Goal: Transaction & Acquisition: Book appointment/travel/reservation

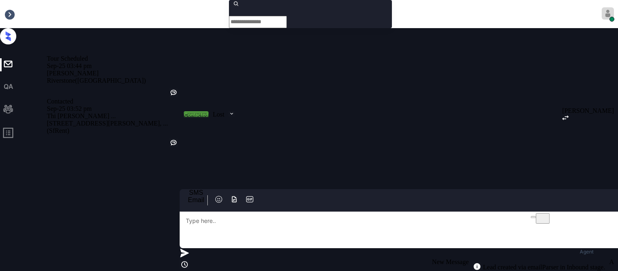
scroll to position [1069, 0]
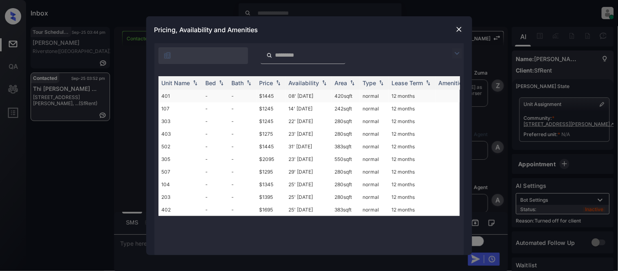
scroll to position [1069, 0]
click at [265, 95] on td "$1445" at bounding box center [270, 96] width 29 height 13
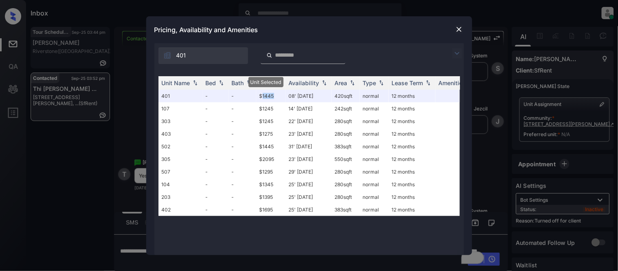
click at [461, 29] on img at bounding box center [459, 29] width 8 height 8
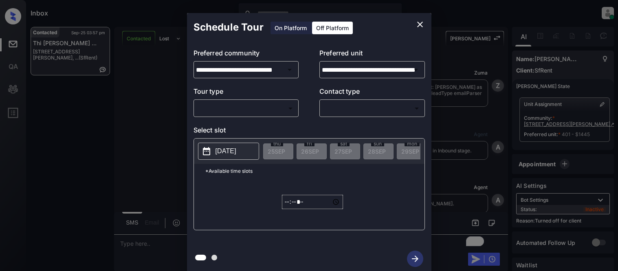
click at [275, 115] on div "​ ​" at bounding box center [246, 108] width 106 height 18
click at [270, 111] on body "Inbox Kristina Cataag Online Set yourself offline Set yourself on break Profile…" at bounding box center [309, 135] width 618 height 271
type input "********"
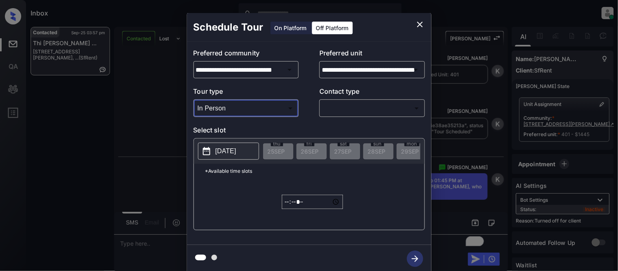
scroll to position [9, 0]
click at [343, 118] on div at bounding box center [309, 135] width 618 height 271
click at [343, 108] on body "Inbox Kristina Cataag Online Set yourself offline Set yourself on break Profile…" at bounding box center [309, 135] width 618 height 271
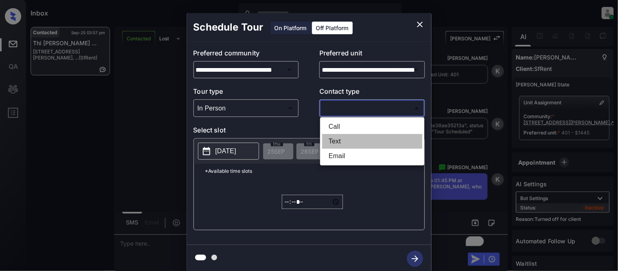
click at [341, 134] on li "Text" at bounding box center [372, 141] width 100 height 15
type input "****"
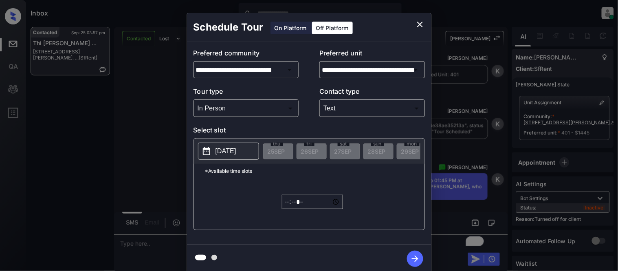
click at [233, 153] on p "2025-09-25" at bounding box center [225, 151] width 21 height 10
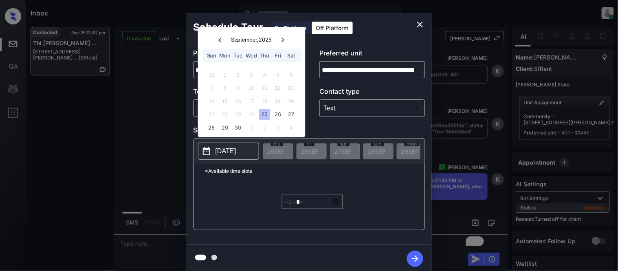
click at [292, 209] on input "*****" at bounding box center [312, 202] width 61 height 14
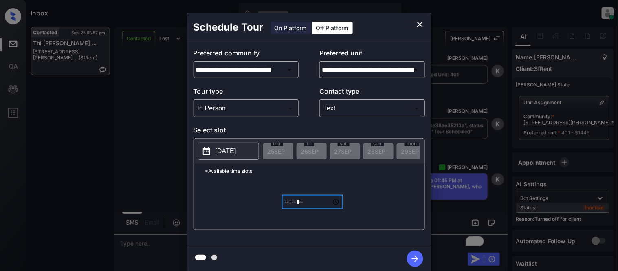
click at [308, 208] on input "*****" at bounding box center [312, 202] width 61 height 14
type input "*****"
click at [424, 261] on button "button" at bounding box center [415, 258] width 26 height 21
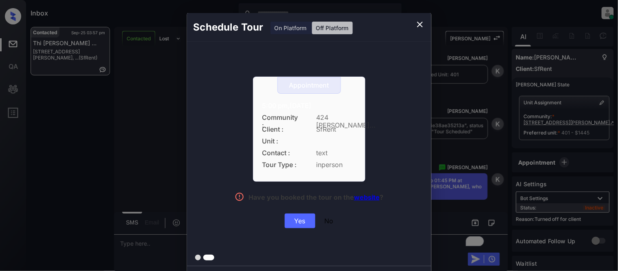
drag, startPoint x: 251, startPoint y: 106, endPoint x: 363, endPoint y: 107, distance: 112.0
click at [363, 107] on div "Appointment 5:00 pm,Thu,25-Sep-2025 Community : 424 Jon... Client : SfRent Unit…" at bounding box center [309, 153] width 182 height 152
click at [308, 220] on div "Yes" at bounding box center [300, 220] width 31 height 15
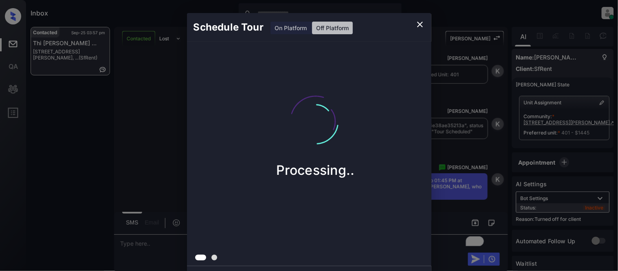
click at [159, 130] on div "Schedule Tour On Platform Off Platform Processing.." at bounding box center [309, 143] width 618 height 286
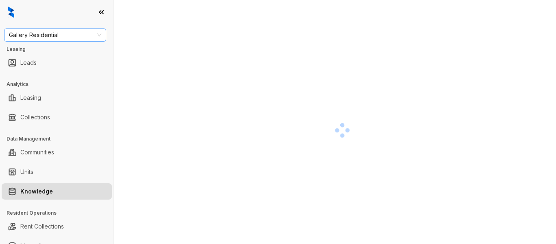
click at [62, 36] on span "Gallery Residential" at bounding box center [55, 35] width 92 height 12
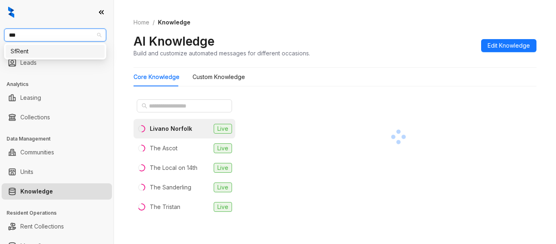
type input "****"
click at [56, 52] on div "SfRent" at bounding box center [55, 51] width 89 height 9
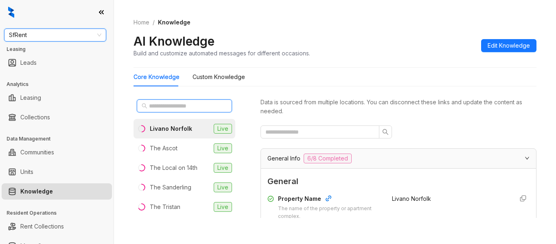
click at [154, 109] on input "text" at bounding box center [185, 105] width 72 height 9
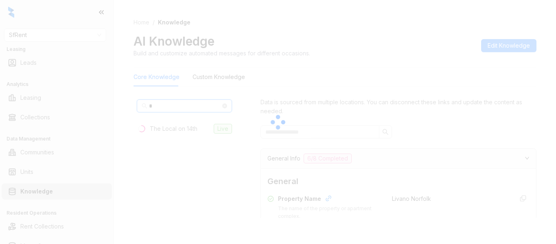
type input "**"
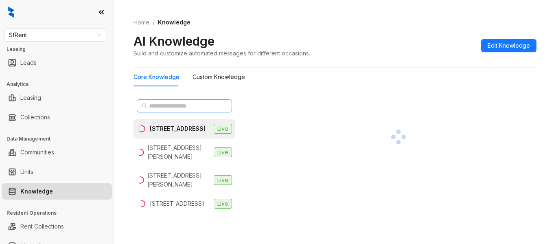
click at [147, 110] on span at bounding box center [184, 105] width 95 height 13
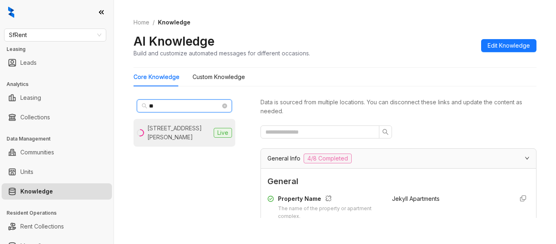
type input "**"
click at [158, 136] on div "424 Jones St, San Francisco, CA" at bounding box center [178, 133] width 63 height 18
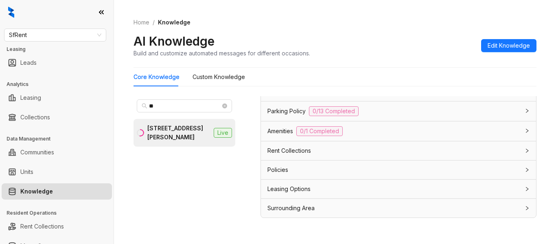
scroll to position [666, 0]
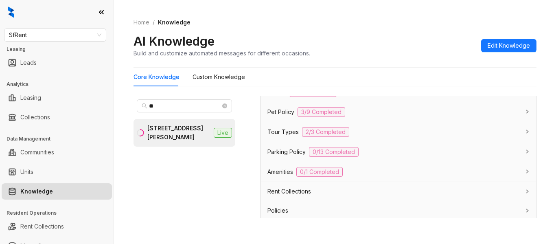
click at [278, 117] on div "Pet Policy 3/9 Completed" at bounding box center [398, 112] width 275 height 20
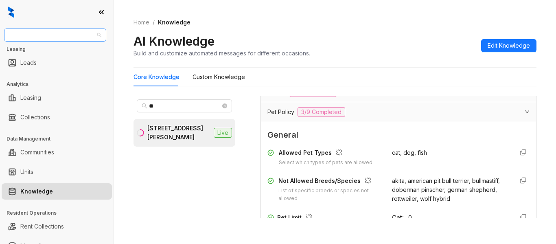
click at [43, 35] on span "SfRent" at bounding box center [55, 35] width 92 height 12
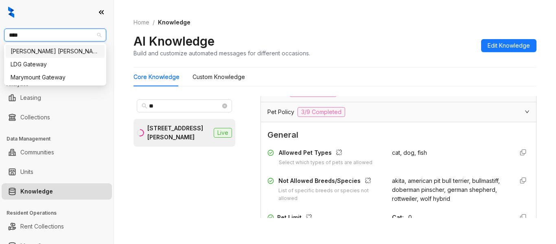
type input "*****"
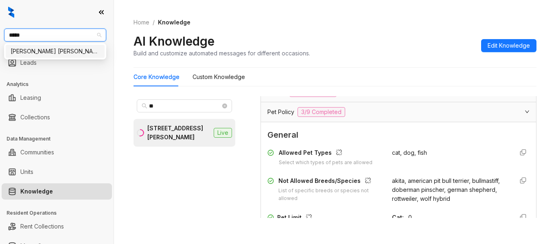
click at [51, 49] on div "Gates Hudson" at bounding box center [55, 51] width 89 height 9
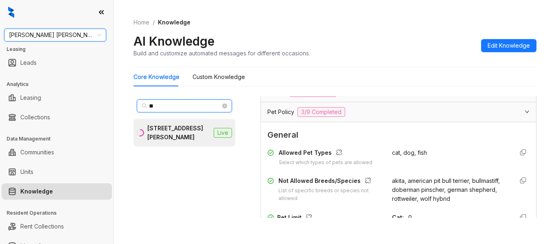
click at [158, 106] on input "**" at bounding box center [185, 105] width 72 height 9
type input "*"
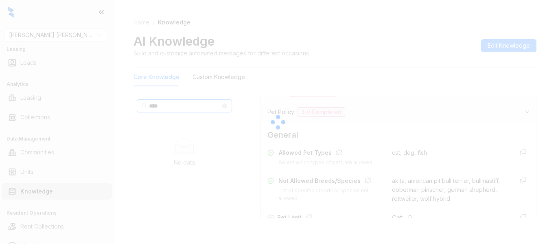
type input "*****"
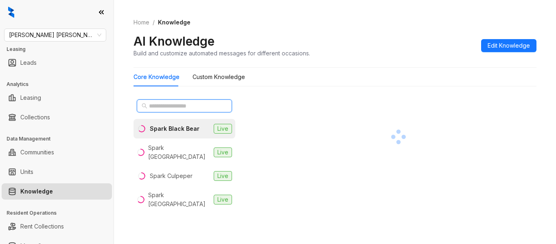
click at [165, 108] on input "text" at bounding box center [185, 105] width 72 height 9
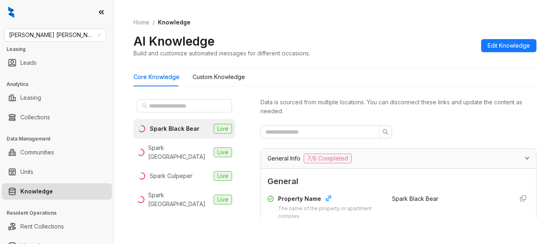
click at [175, 129] on div "Spark Black Bear" at bounding box center [175, 128] width 50 height 9
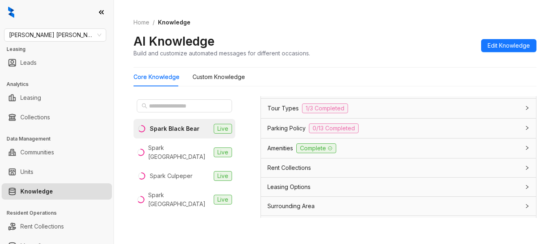
scroll to position [652, 0]
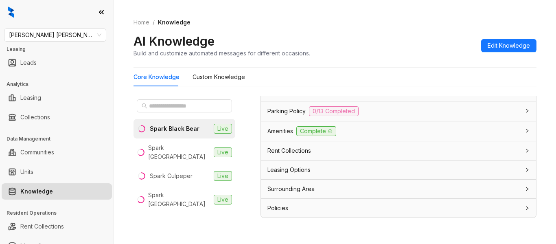
click at [294, 171] on span "Leasing Options" at bounding box center [289, 169] width 43 height 9
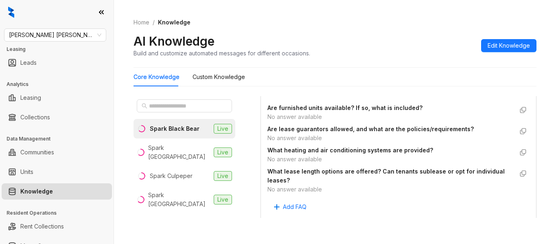
scroll to position [726, 0]
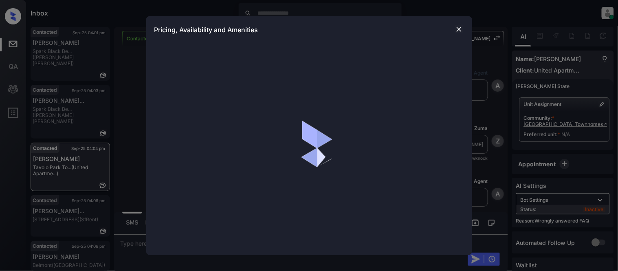
scroll to position [2833, 0]
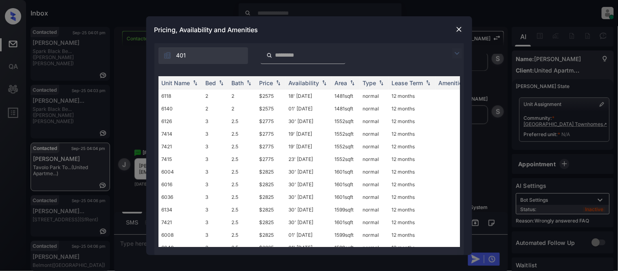
click at [458, 51] on img at bounding box center [457, 53] width 10 height 10
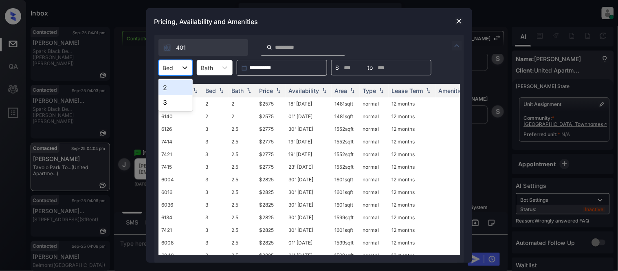
click at [184, 66] on icon at bounding box center [185, 68] width 8 height 8
click at [176, 88] on div "2" at bounding box center [175, 87] width 34 height 15
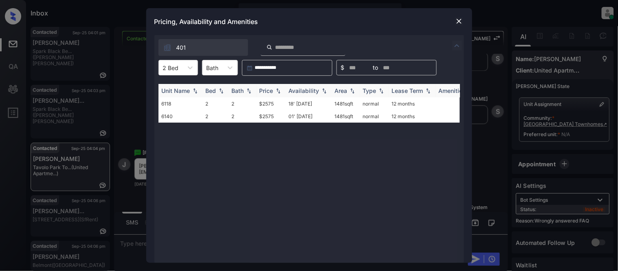
click at [272, 88] on div "Price" at bounding box center [266, 90] width 14 height 7
click at [271, 102] on td "$2575" at bounding box center [270, 103] width 29 height 13
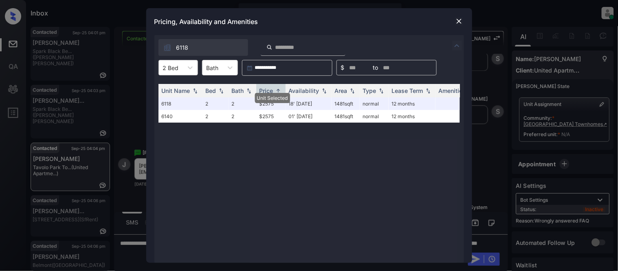
click at [168, 62] on div "2 Bed" at bounding box center [171, 68] width 24 height 12
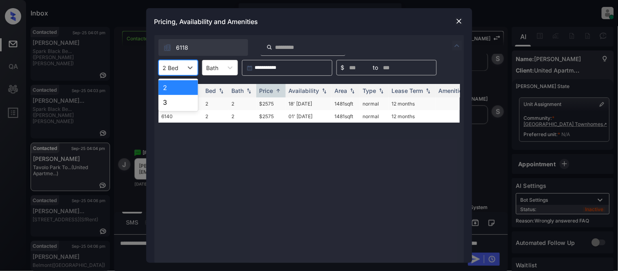
click at [173, 100] on div "3" at bounding box center [178, 102] width 40 height 15
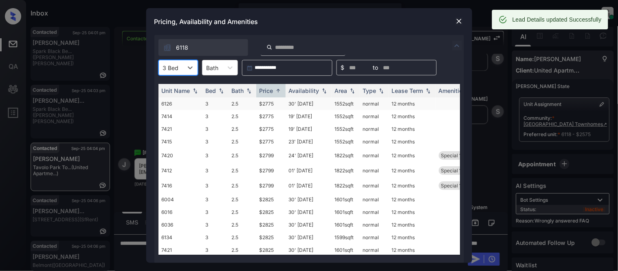
click at [269, 104] on td "$2775" at bounding box center [270, 103] width 29 height 13
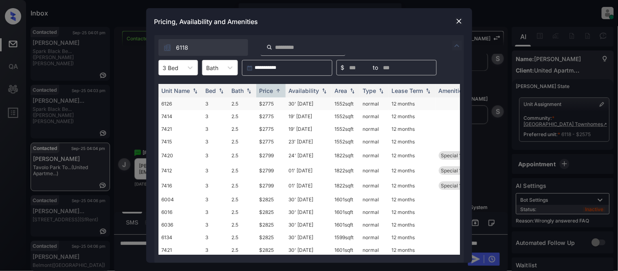
click at [270, 102] on td "$2775" at bounding box center [270, 103] width 29 height 13
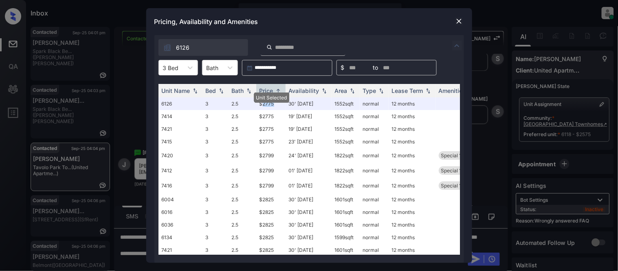
click at [461, 23] on img at bounding box center [459, 21] width 8 height 8
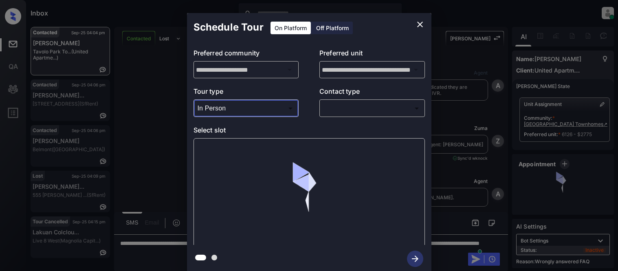
click at [344, 103] on div at bounding box center [309, 135] width 618 height 271
click at [343, 109] on body "Inbox [PERSON_NAME] Cataag Online Set yourself offline Set yourself on break Pr…" at bounding box center [309, 135] width 618 height 271
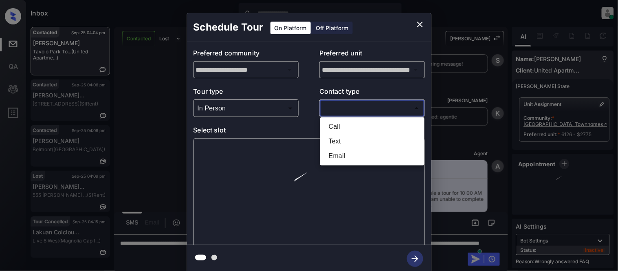
click at [323, 140] on li "Text" at bounding box center [372, 141] width 100 height 15
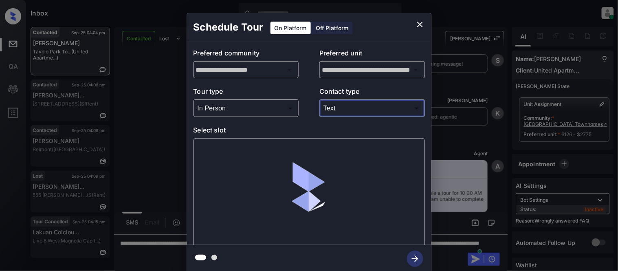
type input "****"
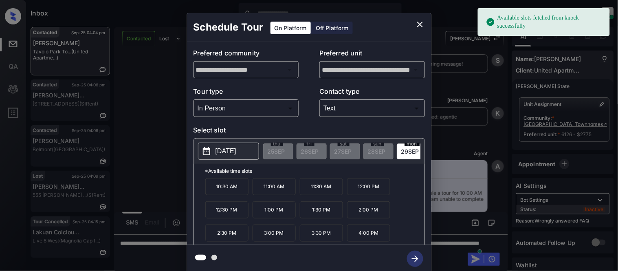
click at [234, 152] on p "[DATE]" at bounding box center [225, 151] width 21 height 10
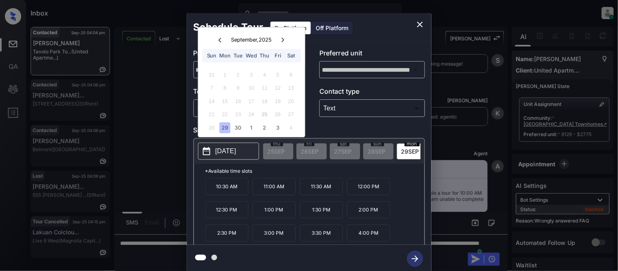
click at [420, 25] on icon "close" at bounding box center [420, 25] width 6 height 6
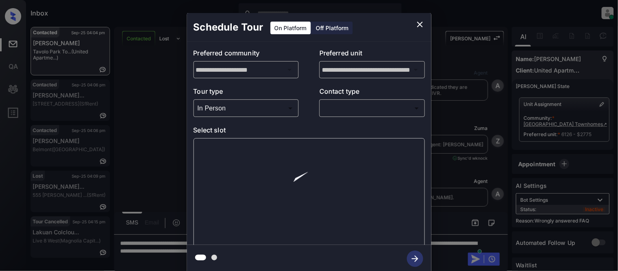
scroll to position [3663, 0]
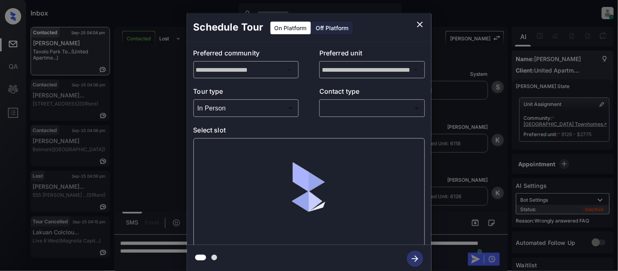
click at [339, 110] on body "Inbox [PERSON_NAME] Cataag Online Set yourself offline Set yourself on break Pr…" at bounding box center [309, 135] width 618 height 271
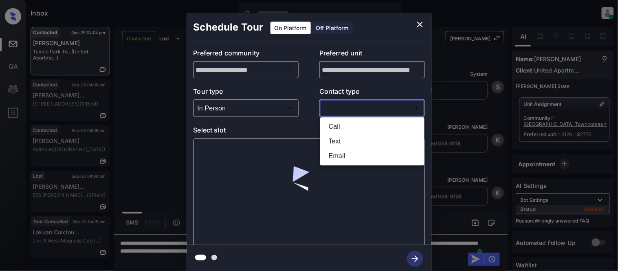
click at [339, 141] on li "Text" at bounding box center [372, 141] width 100 height 15
type input "****"
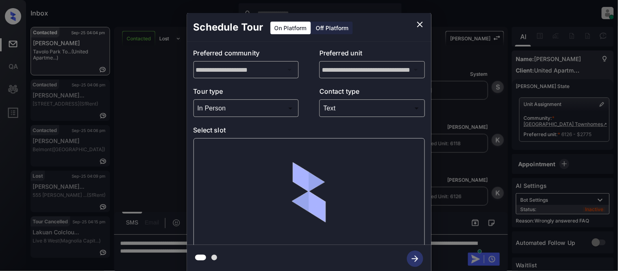
click at [233, 151] on div at bounding box center [308, 192] width 231 height 109
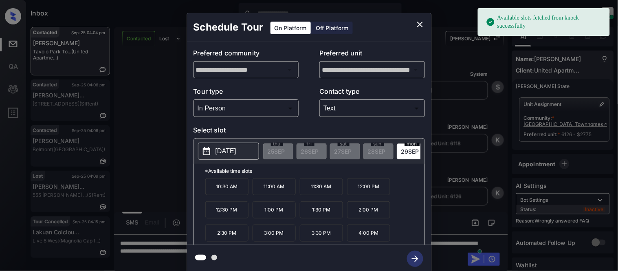
click at [233, 151] on p "[DATE]" at bounding box center [225, 151] width 21 height 10
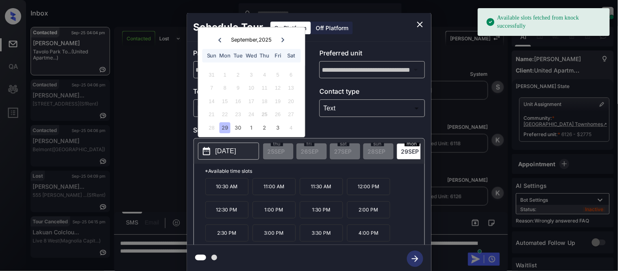
click at [170, 160] on div "**********" at bounding box center [309, 143] width 618 height 286
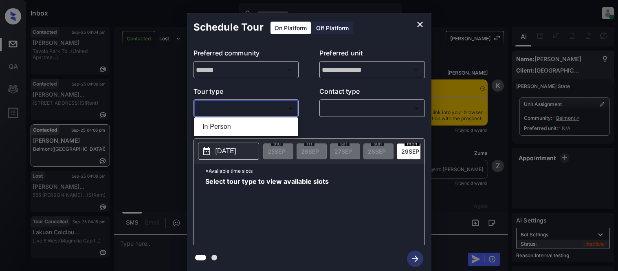
click at [220, 127] on li "In Person" at bounding box center [246, 126] width 100 height 15
type input "********"
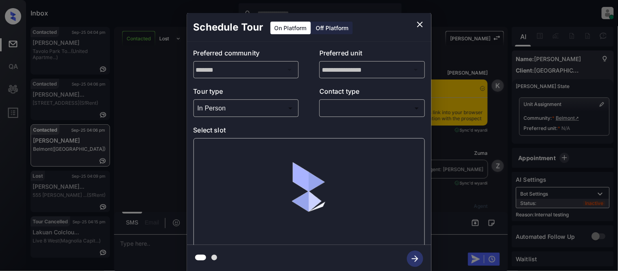
scroll to position [3525, 0]
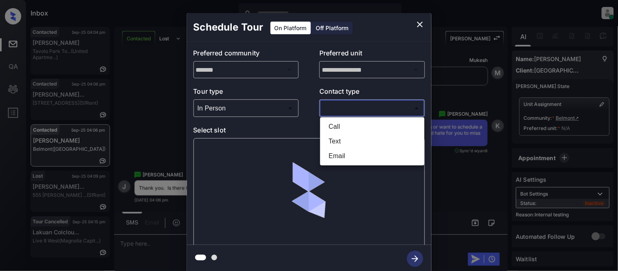
click at [340, 109] on body "Inbox Kristina Cataag Online Set yourself offline Set yourself on break Profile…" at bounding box center [309, 135] width 618 height 271
click at [342, 136] on li "Text" at bounding box center [372, 141] width 100 height 15
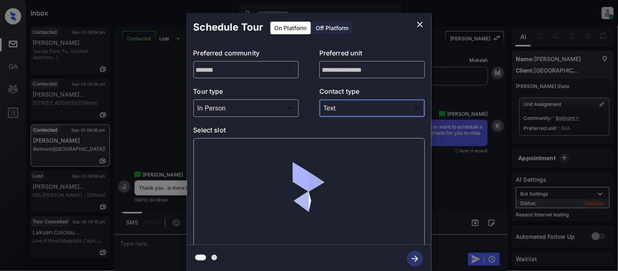
type input "****"
click at [194, 149] on div at bounding box center [308, 192] width 231 height 109
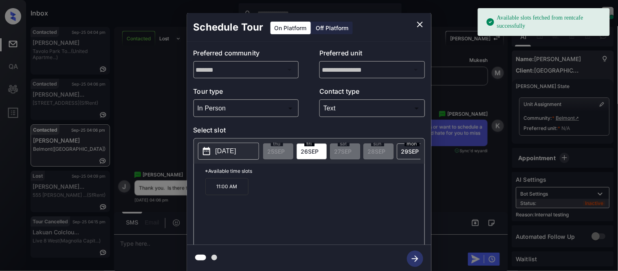
click at [218, 155] on p "2025-09-26" at bounding box center [225, 151] width 21 height 10
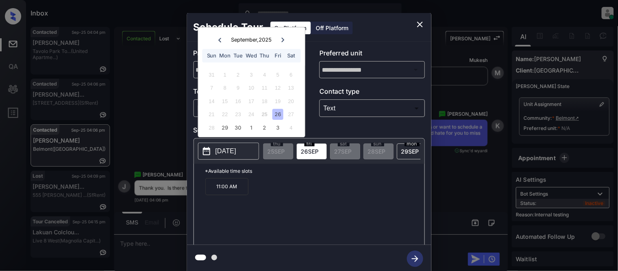
click at [420, 27] on icon "close" at bounding box center [420, 25] width 10 height 10
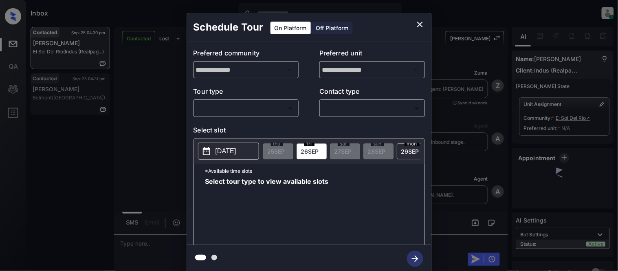
scroll to position [1100, 0]
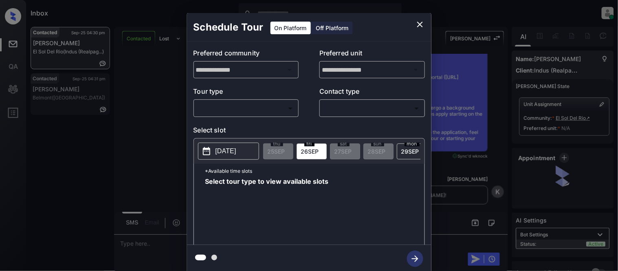
click at [253, 103] on body "Inbox Kristina Cataag Online Set yourself offline Set yourself on break Profile…" at bounding box center [309, 135] width 618 height 271
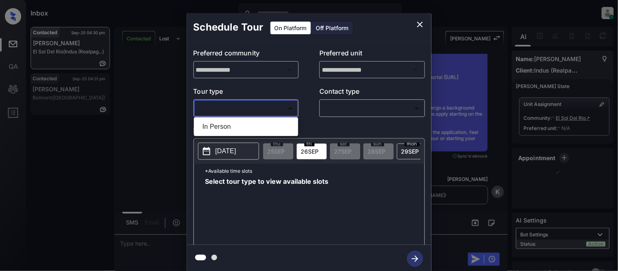
click at [245, 123] on li "In Person" at bounding box center [246, 126] width 100 height 15
type input "********"
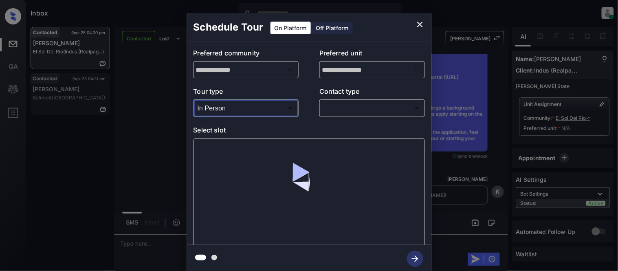
click at [369, 103] on body "Inbox Kristina Cataag Online Set yourself offline Set yourself on break Profile…" at bounding box center [309, 135] width 618 height 271
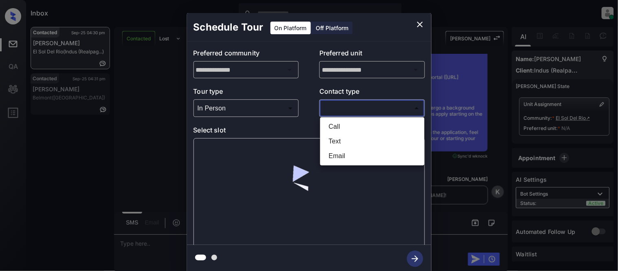
click at [345, 136] on li "Text" at bounding box center [372, 141] width 100 height 15
type input "****"
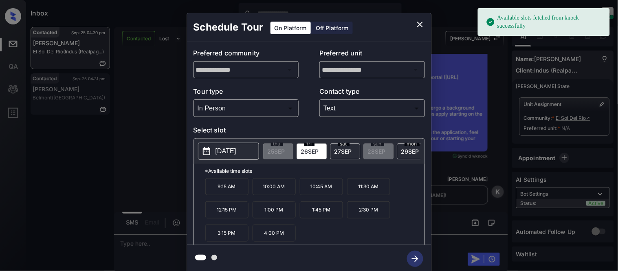
click at [236, 152] on p "2025-09-26" at bounding box center [225, 151] width 21 height 10
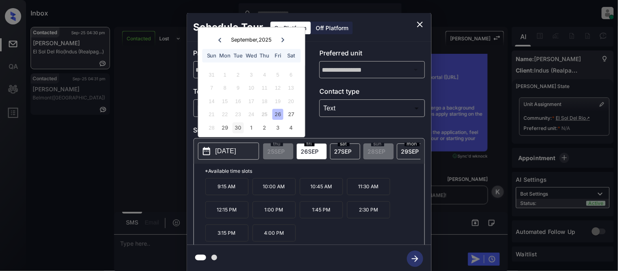
click at [239, 125] on div "30" at bounding box center [238, 127] width 11 height 11
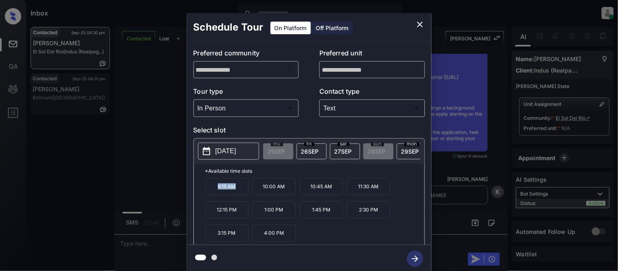
drag, startPoint x: 217, startPoint y: 192, endPoint x: 239, endPoint y: 192, distance: 22.0
click at [239, 192] on p "9:15 AM" at bounding box center [226, 186] width 43 height 17
copy p "9:15 AM"
click at [135, 180] on div "**********" at bounding box center [309, 143] width 618 height 286
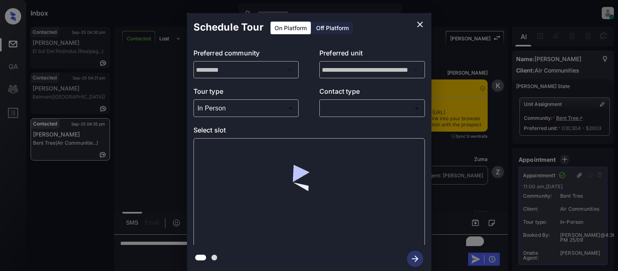
click at [361, 112] on div at bounding box center [309, 135] width 618 height 271
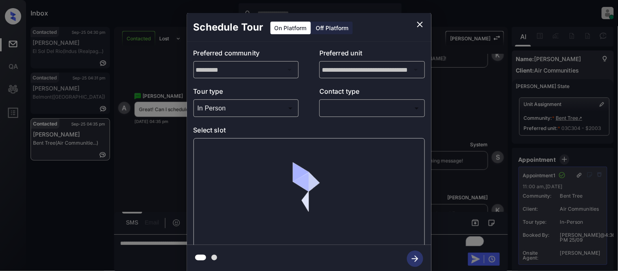
click at [419, 25] on icon "close" at bounding box center [420, 25] width 6 height 6
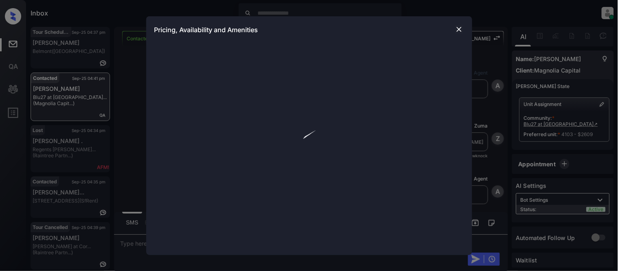
scroll to position [1216, 0]
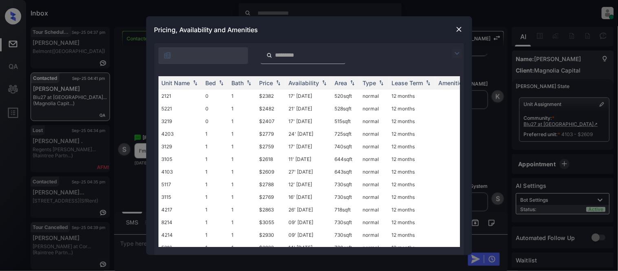
click at [458, 28] on img at bounding box center [459, 29] width 8 height 8
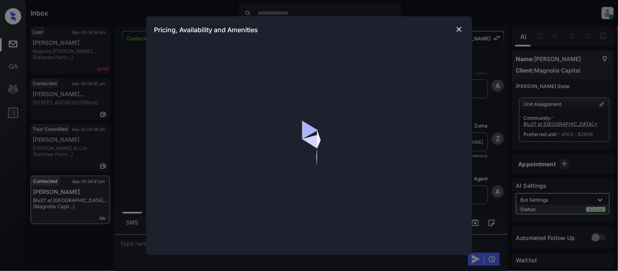
scroll to position [1261, 0]
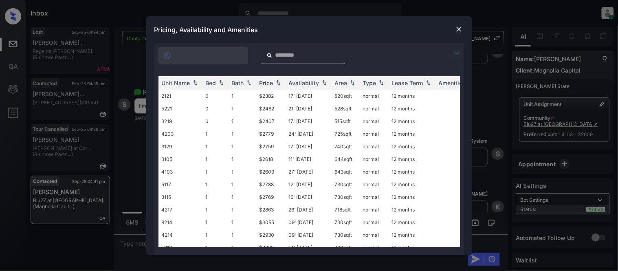
click at [457, 51] on img at bounding box center [457, 53] width 10 height 10
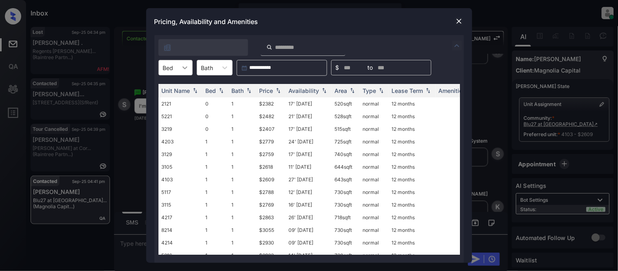
click at [181, 69] on icon at bounding box center [185, 68] width 8 height 8
click at [170, 115] on div "2" at bounding box center [175, 117] width 34 height 15
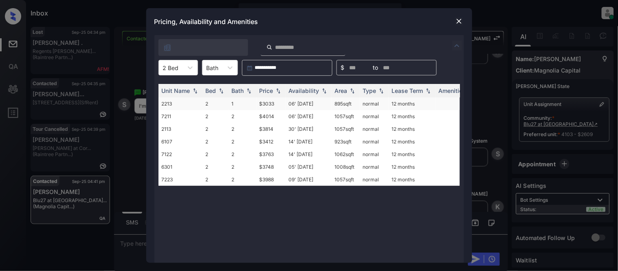
click at [266, 101] on td "$3033" at bounding box center [270, 103] width 29 height 13
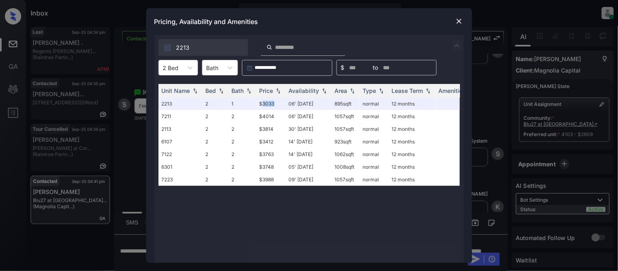
click at [458, 21] on img at bounding box center [459, 21] width 8 height 8
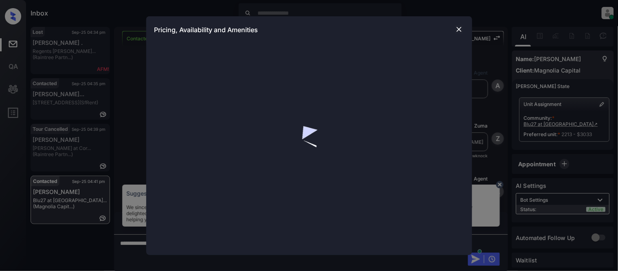
scroll to position [446, 0]
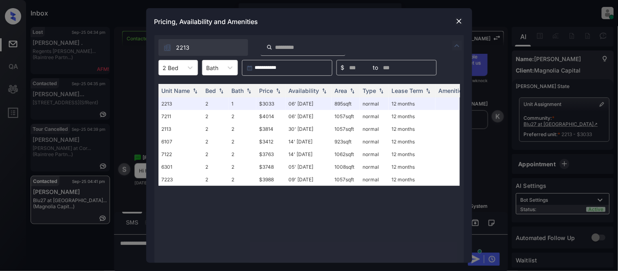
click at [461, 20] on img at bounding box center [459, 21] width 8 height 8
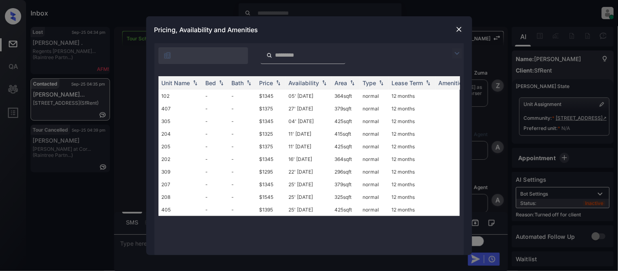
scroll to position [1008, 0]
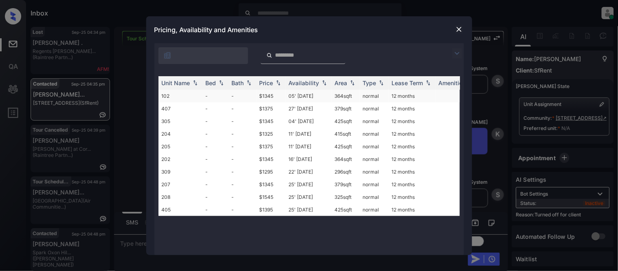
click at [262, 92] on td "$1345" at bounding box center [270, 96] width 29 height 13
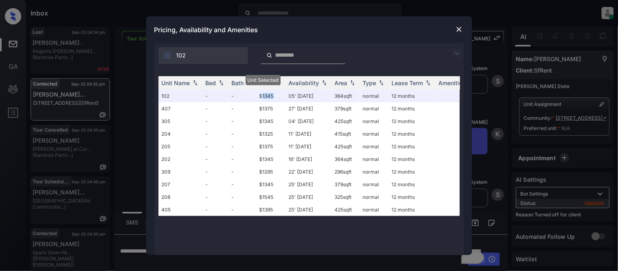
click at [459, 25] on img at bounding box center [459, 29] width 8 height 8
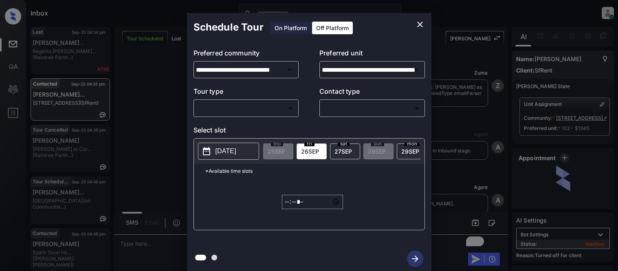
click at [338, 110] on body "Inbox [PERSON_NAME] Cataag Online Set yourself offline Set yourself on break Pr…" at bounding box center [309, 135] width 618 height 271
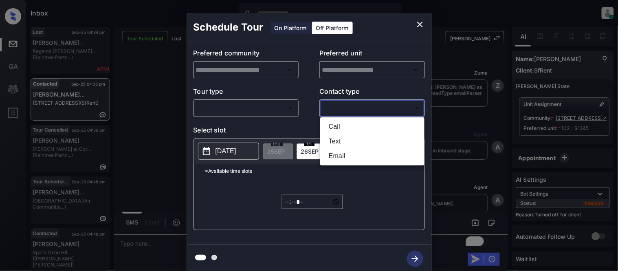
type input "**********"
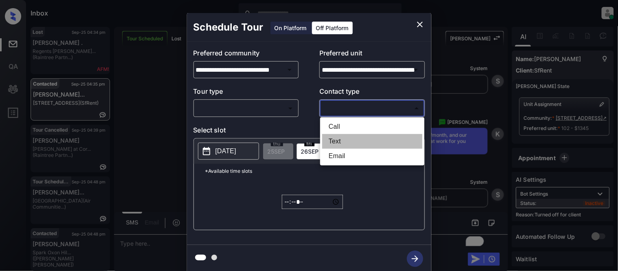
click at [337, 138] on li "Text" at bounding box center [372, 141] width 100 height 15
type input "****"
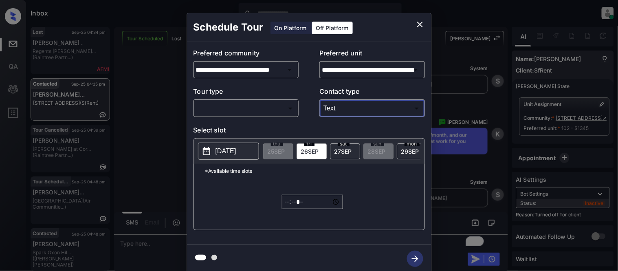
click at [289, 107] on body "Inbox [PERSON_NAME] Cataag Online Set yourself offline Set yourself on break Pr…" at bounding box center [309, 135] width 618 height 271
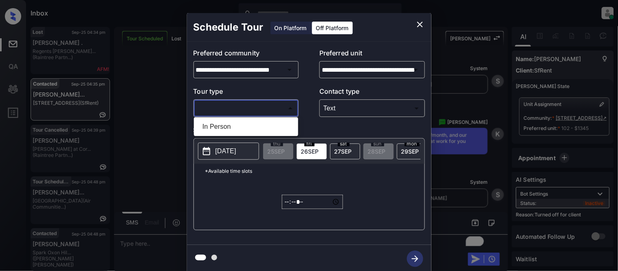
click at [284, 122] on li "In Person" at bounding box center [246, 126] width 100 height 15
type input "********"
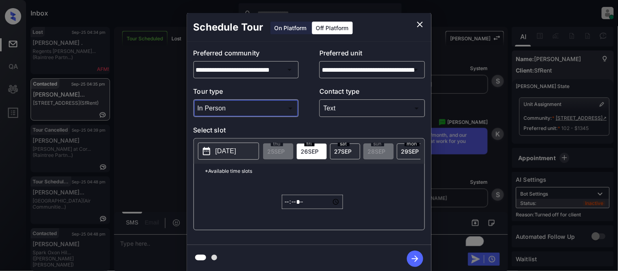
click at [236, 153] on p "[DATE]" at bounding box center [225, 151] width 21 height 10
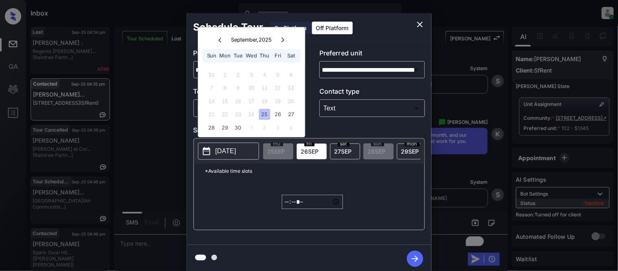
click at [292, 112] on div "27" at bounding box center [291, 114] width 11 height 11
click at [286, 209] on input "*****" at bounding box center [312, 202] width 61 height 14
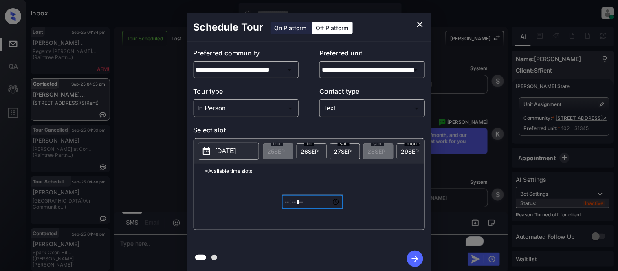
click at [308, 209] on input "*****" at bounding box center [312, 202] width 61 height 14
type input "*****"
click at [410, 255] on icon "button" at bounding box center [415, 259] width 16 height 16
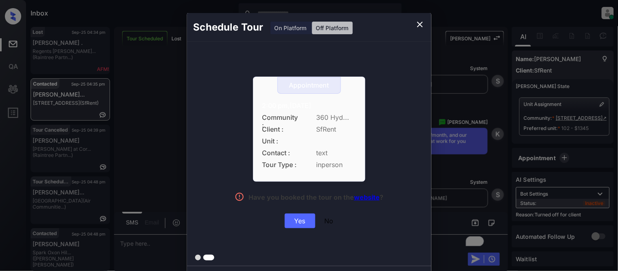
drag, startPoint x: 247, startPoint y: 107, endPoint x: 365, endPoint y: 104, distance: 118.2
click at [365, 104] on div "Appointment 2:00 pm,[DATE] Community : 360 Hyd... Client : SfRent Unit : Contac…" at bounding box center [309, 153] width 182 height 152
click at [302, 223] on div "Yes" at bounding box center [300, 220] width 31 height 15
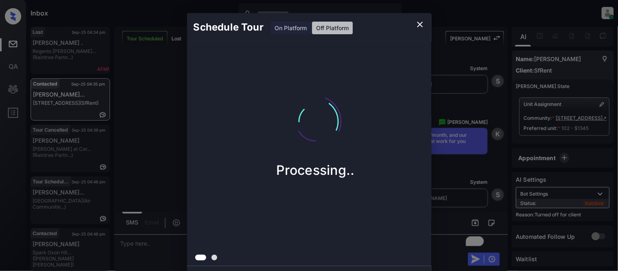
click at [459, 174] on div "Schedule Tour On Platform Off Platform Processing.." at bounding box center [309, 143] width 618 height 286
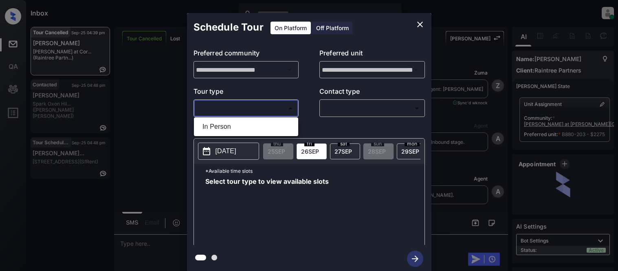
click at [246, 123] on li "In Person" at bounding box center [246, 126] width 100 height 15
click at [343, 110] on div at bounding box center [309, 135] width 618 height 271
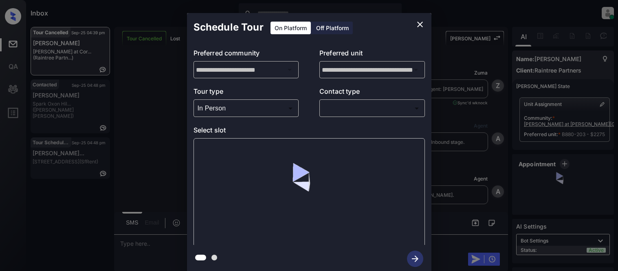
type input "********"
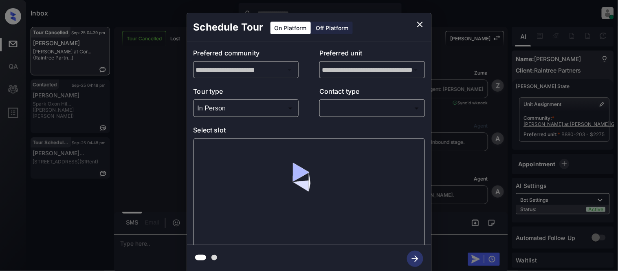
scroll to position [3968, 0]
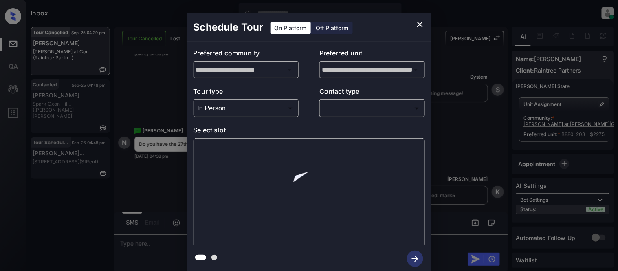
click at [339, 109] on body "Inbox [PERSON_NAME] Cataag Online Set yourself offline Set yourself on break Pr…" at bounding box center [309, 135] width 618 height 271
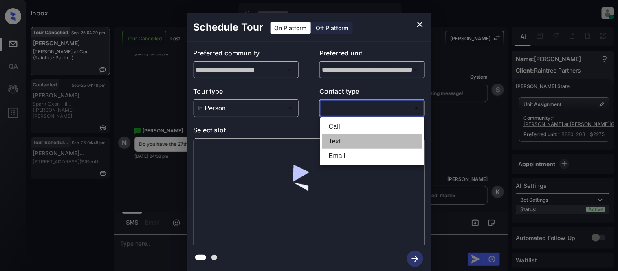
click at [340, 136] on li "Text" at bounding box center [372, 141] width 100 height 15
type input "****"
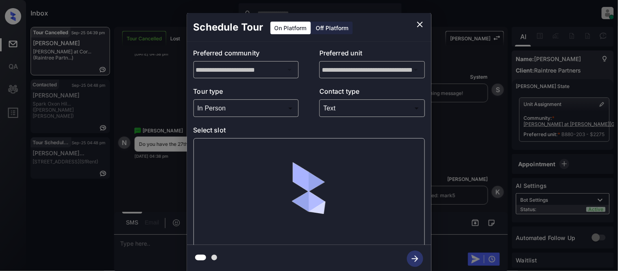
click at [236, 151] on div at bounding box center [308, 192] width 231 height 109
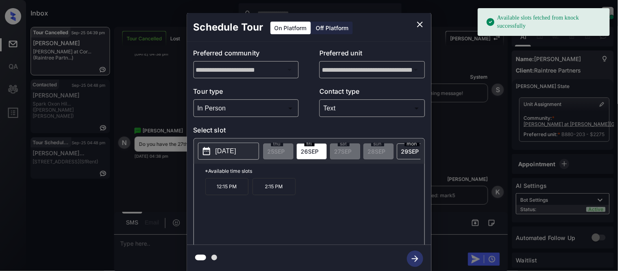
click at [236, 151] on p "[DATE]" at bounding box center [225, 151] width 21 height 10
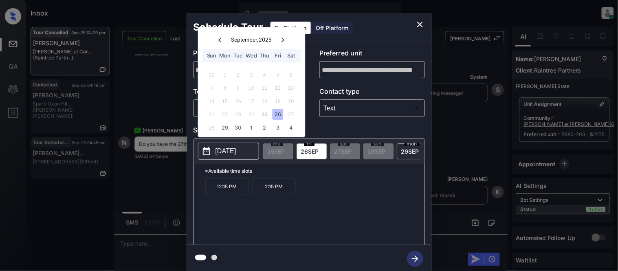
click at [416, 26] on icon "close" at bounding box center [420, 25] width 10 height 10
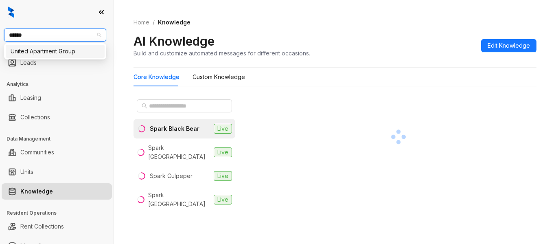
click at [47, 48] on div "United Apartment Group" at bounding box center [55, 51] width 89 height 9
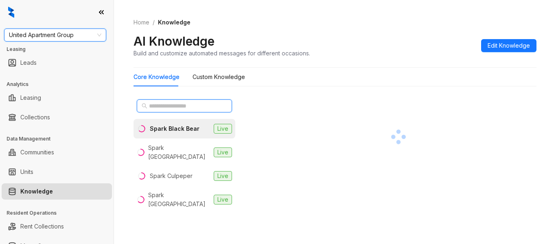
click at [152, 104] on input "text" at bounding box center [185, 105] width 72 height 9
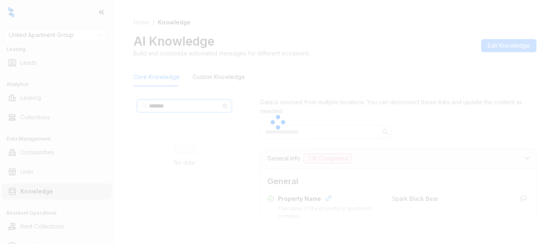
type input "********"
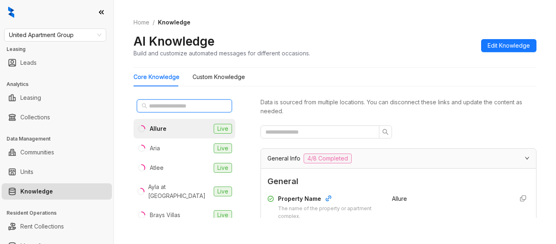
click at [193, 106] on input "text" at bounding box center [185, 105] width 72 height 9
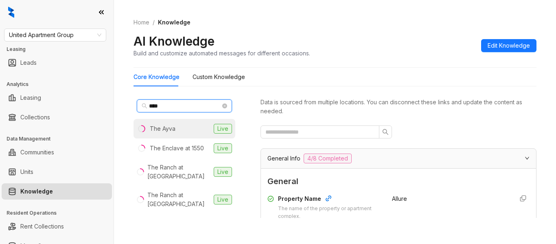
type input "***"
click at [181, 131] on li "The Ayva Live" at bounding box center [185, 129] width 102 height 20
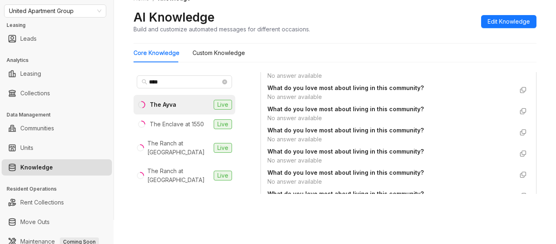
scroll to position [896, 0]
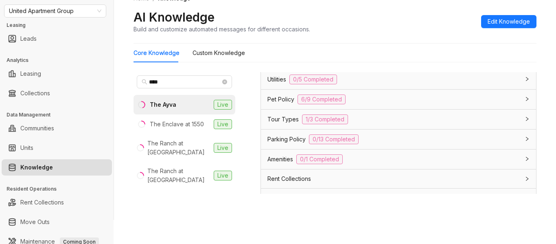
click at [285, 79] on span "Utilities" at bounding box center [277, 79] width 19 height 9
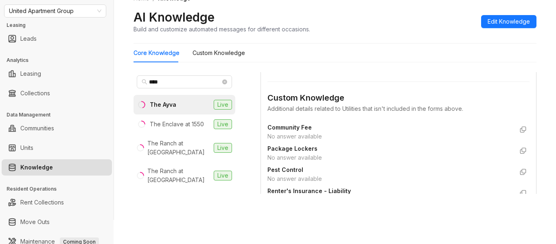
scroll to position [1018, 0]
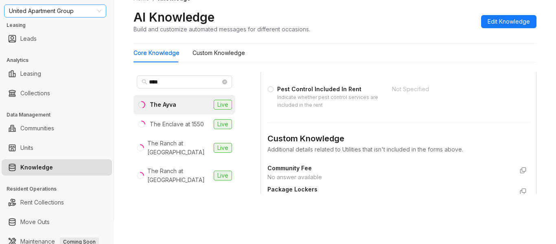
click at [57, 15] on span "United Apartment Group" at bounding box center [55, 11] width 92 height 12
type input "****"
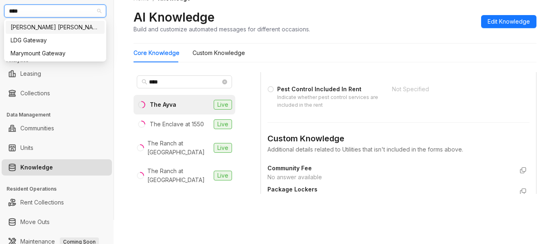
click at [60, 24] on div "[PERSON_NAME] [PERSON_NAME]" at bounding box center [55, 27] width 89 height 9
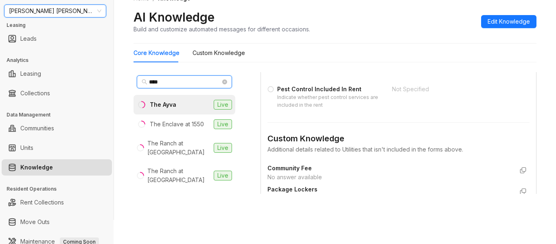
click at [157, 83] on input "***" at bounding box center [185, 81] width 72 height 9
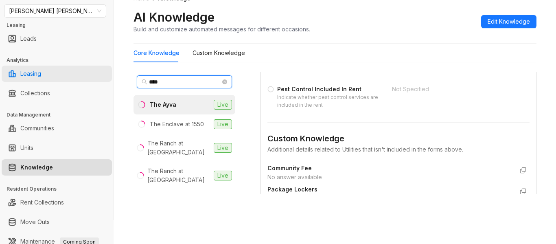
drag, startPoint x: 167, startPoint y: 83, endPoint x: 31, endPoint y: 75, distance: 136.3
click at [37, 76] on div "Gates [PERSON_NAME] Leasing Leads Analytics Leasing Collections Data Management…" at bounding box center [278, 122] width 556 height 244
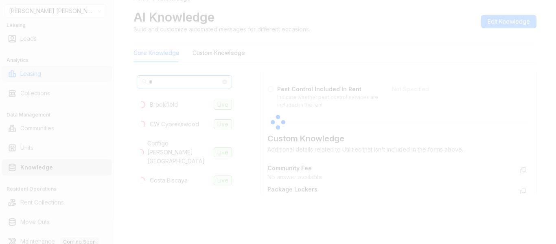
type input "**"
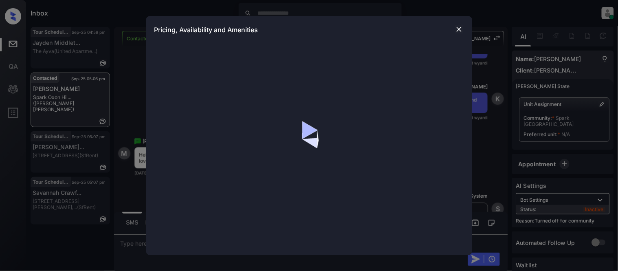
scroll to position [2, 0]
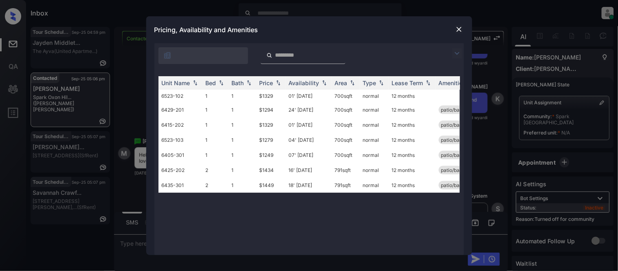
click at [455, 51] on img at bounding box center [457, 53] width 10 height 10
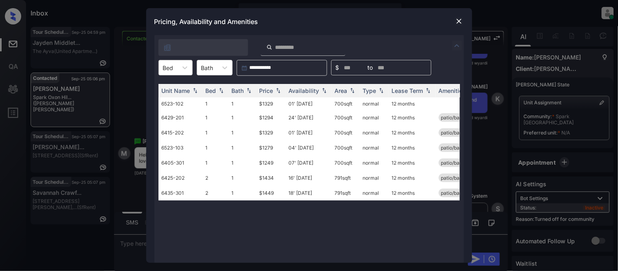
click at [177, 69] on div "Bed" at bounding box center [168, 68] width 19 height 12
click at [173, 91] on div "1" at bounding box center [175, 87] width 34 height 15
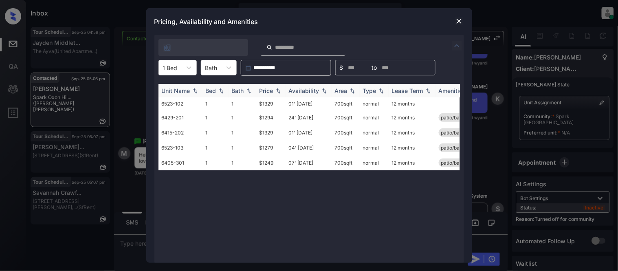
click at [266, 92] on div "Price" at bounding box center [266, 90] width 14 height 7
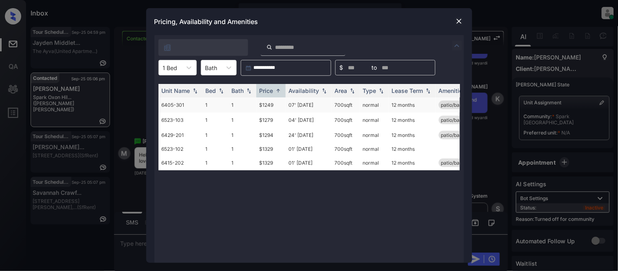
click at [266, 99] on td "$1249" at bounding box center [270, 104] width 29 height 15
drag, startPoint x: 266, startPoint y: 99, endPoint x: 275, endPoint y: 99, distance: 8.6
click at [266, 99] on td "$1249" at bounding box center [270, 104] width 29 height 15
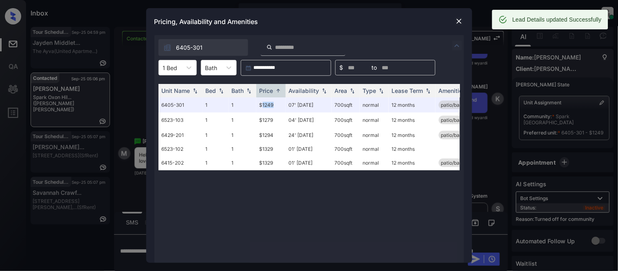
click at [457, 23] on img at bounding box center [459, 21] width 8 height 8
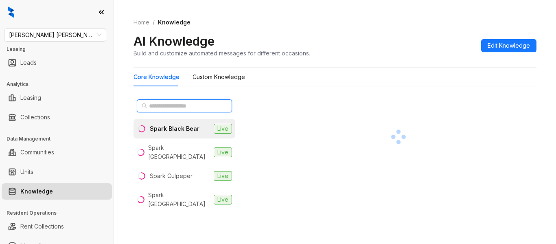
click at [174, 105] on input "text" at bounding box center [185, 105] width 72 height 9
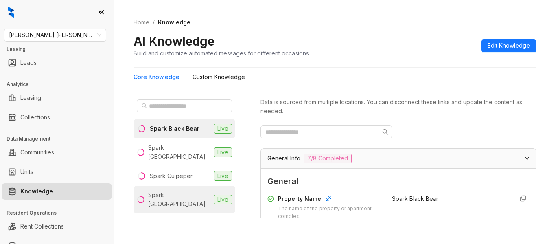
click at [168, 193] on div "Spark [GEOGRAPHIC_DATA]" at bounding box center [179, 200] width 62 height 18
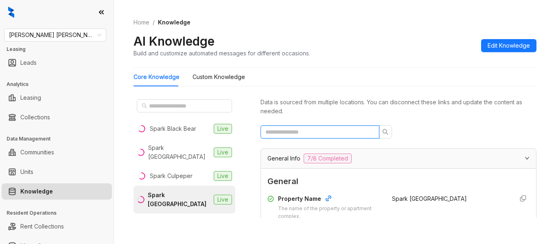
click at [354, 128] on input "text" at bounding box center [317, 132] width 103 height 9
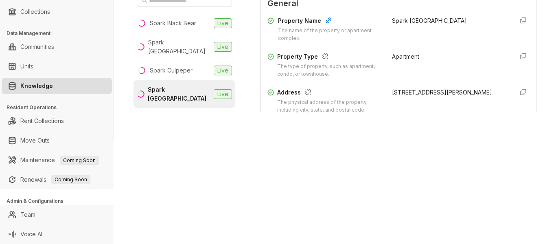
scroll to position [81, 0]
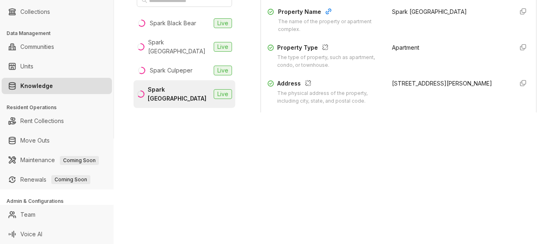
drag, startPoint x: 377, startPoint y: 81, endPoint x: 407, endPoint y: 91, distance: 31.3
click at [407, 91] on div "Address The physical address of the property, including city, state, and postal…" at bounding box center [399, 92] width 262 height 26
click at [421, 99] on div "6441 Livingston Road , Oxon Hill , MD, 20745" at bounding box center [449, 92] width 115 height 26
drag, startPoint x: 412, startPoint y: 96, endPoint x: 383, endPoint y: 84, distance: 31.6
click at [392, 84] on div "6441 Livingston Road , Oxon Hill , MD, 20745" at bounding box center [449, 83] width 115 height 9
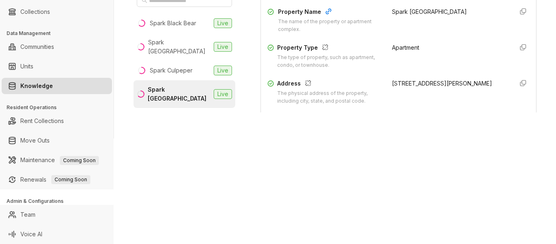
copy div "6441 Livingston Road , Oxon Hill , MD, 20745"
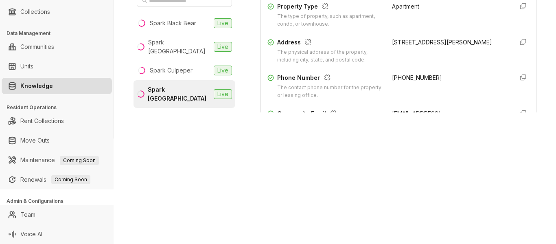
scroll to position [122, 0]
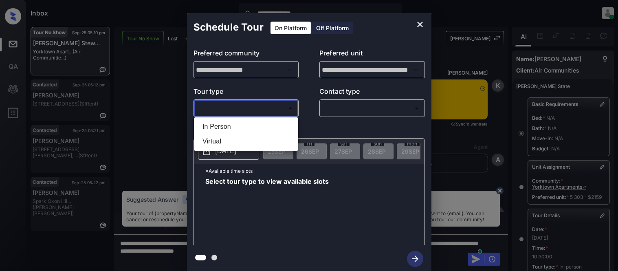
click at [237, 121] on li "In Person" at bounding box center [246, 126] width 100 height 15
click at [319, 104] on div at bounding box center [309, 135] width 618 height 271
type input "********"
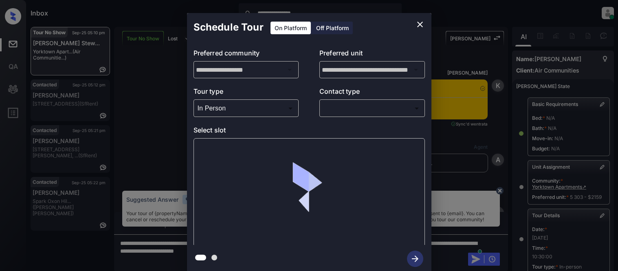
click at [334, 108] on div at bounding box center [309, 135] width 618 height 271
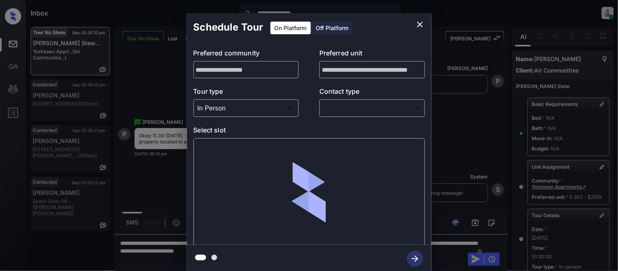
click at [334, 111] on body "**********" at bounding box center [309, 135] width 618 height 271
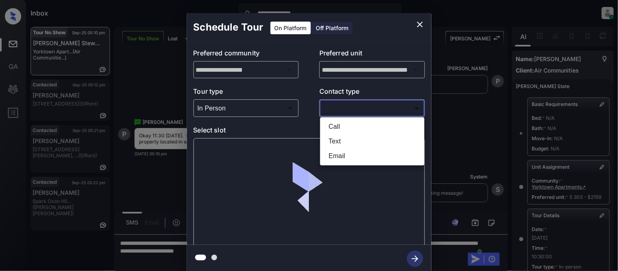
scroll to position [136, 0]
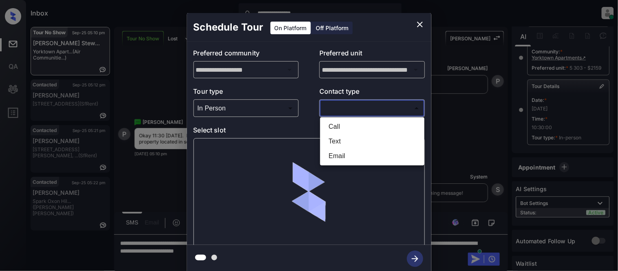
click at [343, 141] on li "Text" at bounding box center [372, 141] width 100 height 15
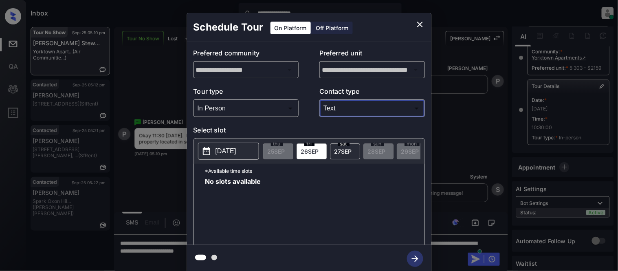
type input "****"
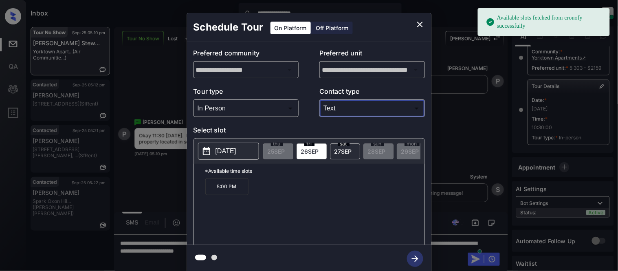
click at [339, 150] on span "27 SEP" at bounding box center [343, 151] width 18 height 7
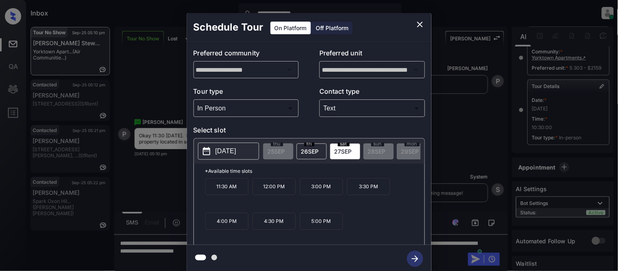
click at [217, 193] on p "11:30 AM" at bounding box center [226, 186] width 43 height 17
click at [410, 260] on icon "button" at bounding box center [415, 259] width 16 height 16
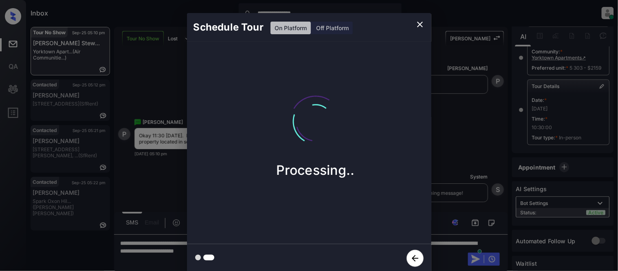
click at [441, 202] on div "Schedule Tour On Platform Off Platform Processing.." at bounding box center [309, 143] width 618 height 286
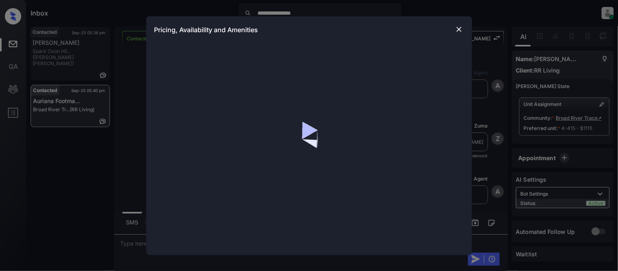
scroll to position [765, 0]
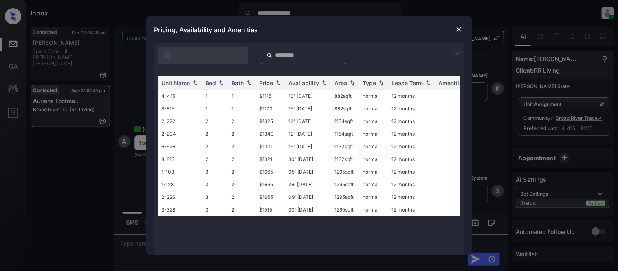
click at [456, 51] on img at bounding box center [457, 53] width 10 height 10
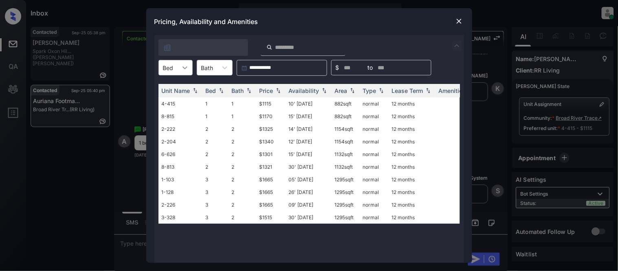
click at [184, 66] on icon at bounding box center [185, 68] width 8 height 8
click at [180, 87] on div "1" at bounding box center [175, 87] width 34 height 15
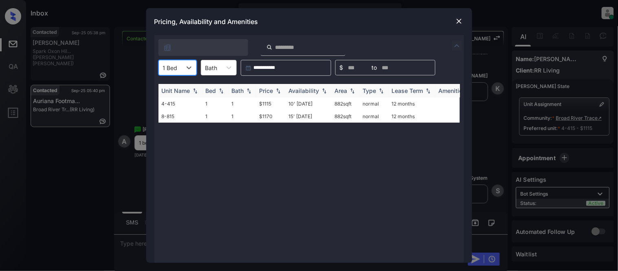
click at [269, 90] on div "Price" at bounding box center [266, 90] width 14 height 7
click at [266, 103] on td "$1115" at bounding box center [270, 103] width 29 height 13
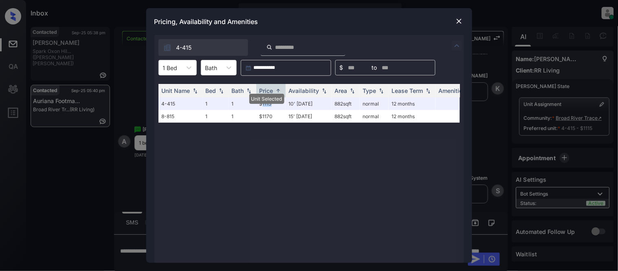
click at [462, 18] on img at bounding box center [459, 21] width 8 height 8
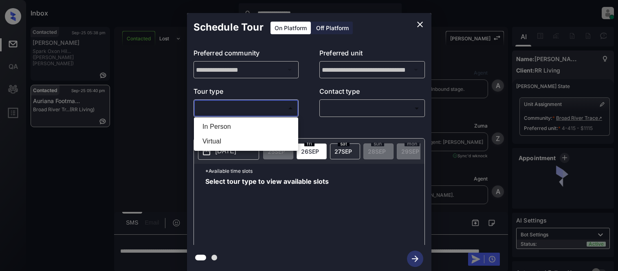
click at [234, 122] on li "In Person" at bounding box center [246, 126] width 100 height 15
click at [363, 111] on div at bounding box center [309, 135] width 618 height 271
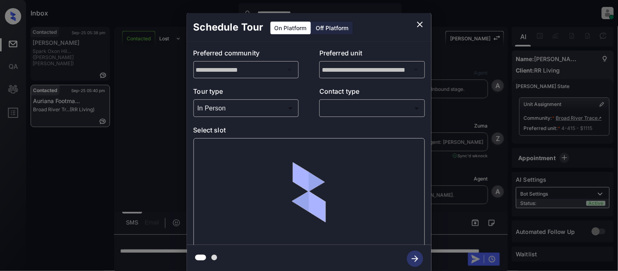
type input "********"
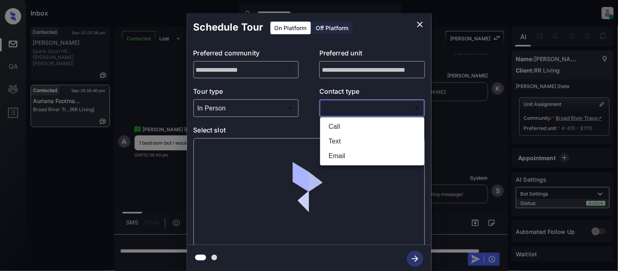
click at [363, 111] on body "**********" at bounding box center [309, 135] width 618 height 271
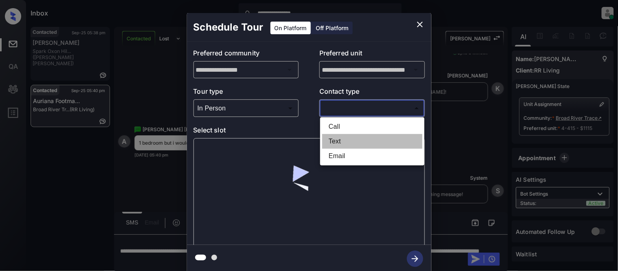
click at [340, 136] on li "Text" at bounding box center [372, 141] width 100 height 15
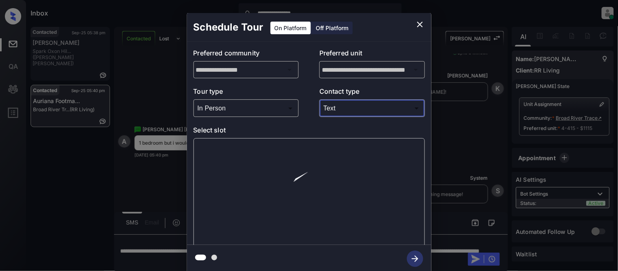
type input "****"
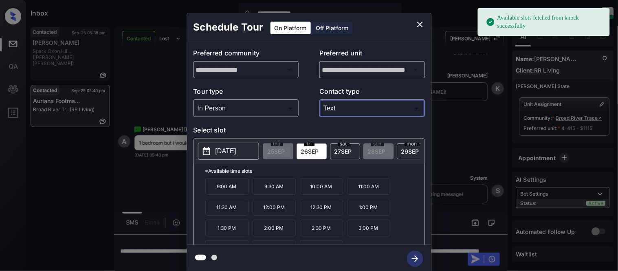
click at [224, 149] on p "[DATE]" at bounding box center [225, 151] width 21 height 10
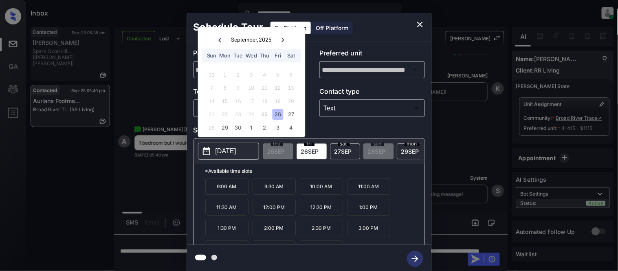
click at [284, 40] on icon at bounding box center [282, 39] width 3 height 4
click at [253, 75] on div "1" at bounding box center [251, 74] width 11 height 11
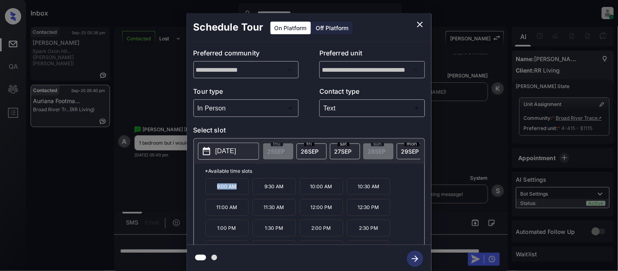
drag, startPoint x: 211, startPoint y: 190, endPoint x: 242, endPoint y: 191, distance: 31.8
click at [242, 191] on p "9:00 AM" at bounding box center [226, 186] width 43 height 17
copy p "9:00 AM"
click at [154, 213] on div "**********" at bounding box center [309, 143] width 618 height 286
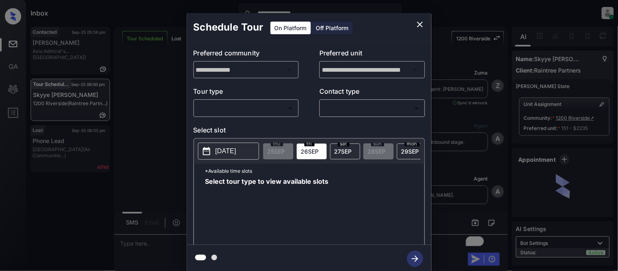
click at [418, 25] on icon "close" at bounding box center [420, 25] width 10 height 10
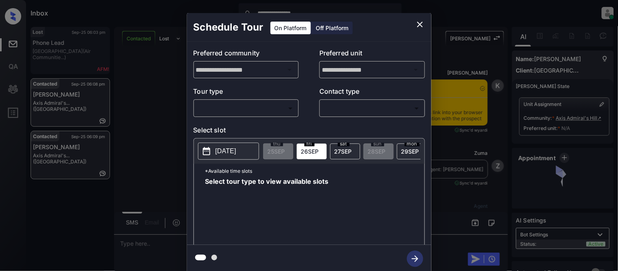
click at [242, 108] on body "**********" at bounding box center [309, 135] width 618 height 271
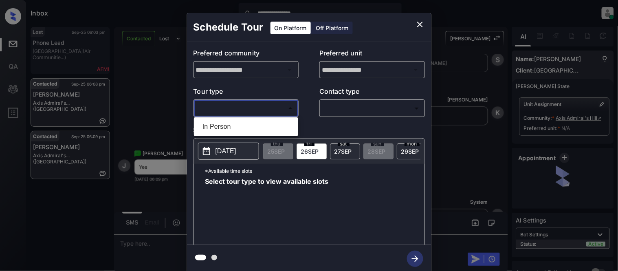
click at [242, 125] on li "In Person" at bounding box center [246, 126] width 100 height 15
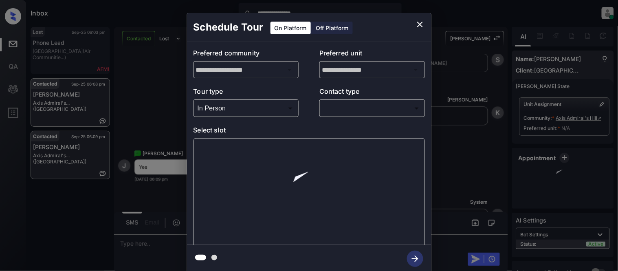
type input "********"
click at [350, 114] on div at bounding box center [309, 135] width 618 height 271
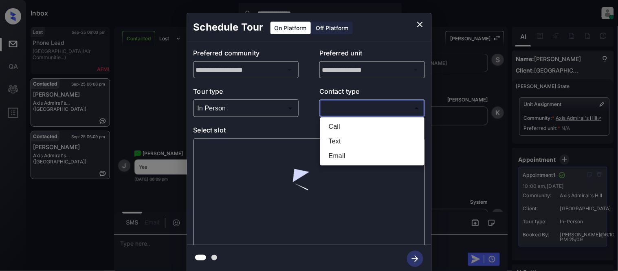
click at [349, 110] on body "**********" at bounding box center [309, 135] width 618 height 271
click at [338, 139] on li "Text" at bounding box center [372, 141] width 100 height 15
type input "****"
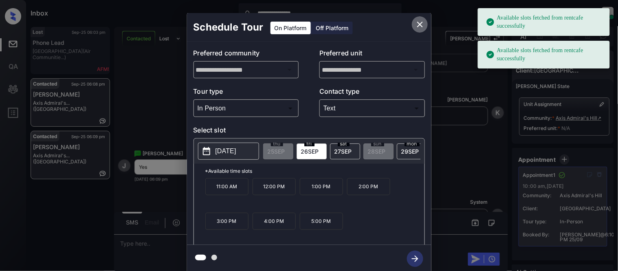
click at [424, 22] on icon "close" at bounding box center [420, 25] width 10 height 10
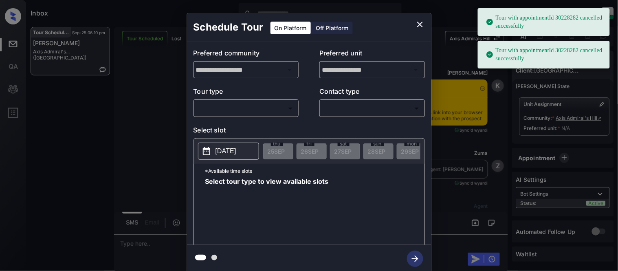
click at [246, 104] on body "Tour with appointmentId 30228282 cancelled successfully Tour with appointmentId…" at bounding box center [309, 135] width 618 height 271
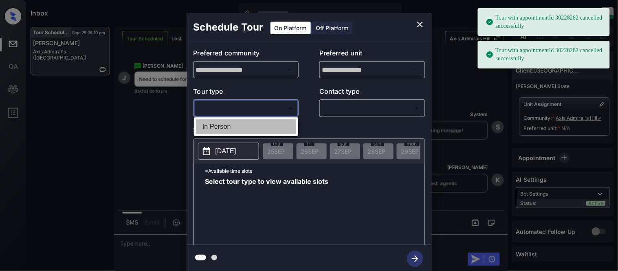
click at [257, 121] on li "In Person" at bounding box center [246, 126] width 100 height 15
type input "********"
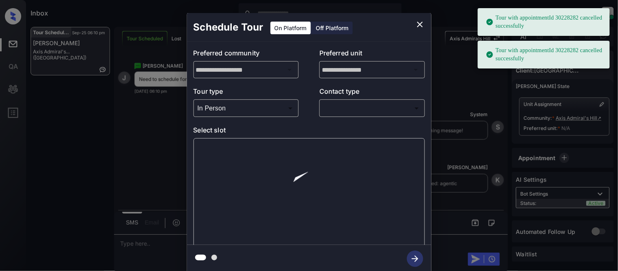
scroll to position [3064, 0]
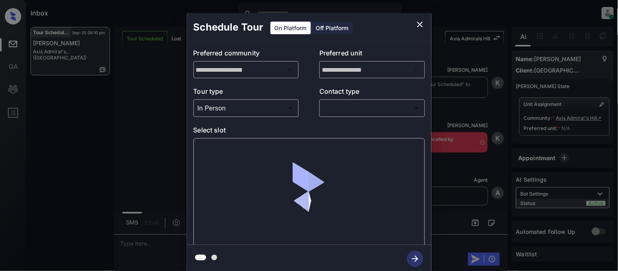
click at [341, 104] on body "Tour with appointmentId 30228282 cancelled successfully Tour with appointmentId…" at bounding box center [309, 135] width 618 height 271
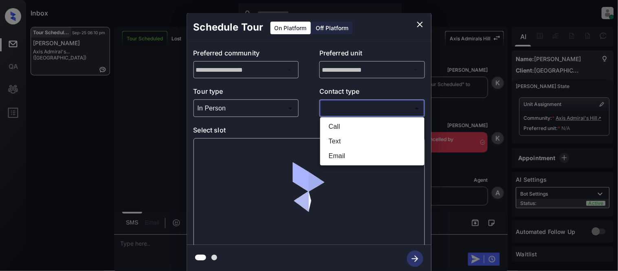
click at [338, 143] on li "Text" at bounding box center [372, 141] width 100 height 15
type input "****"
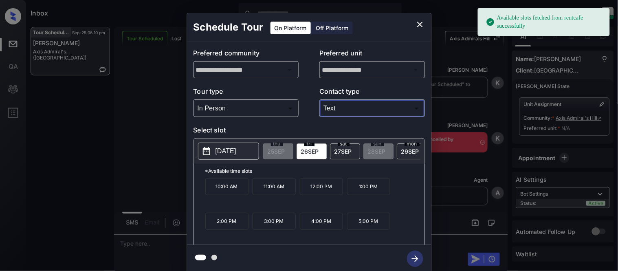
click at [221, 156] on button "[DATE]" at bounding box center [228, 151] width 61 height 17
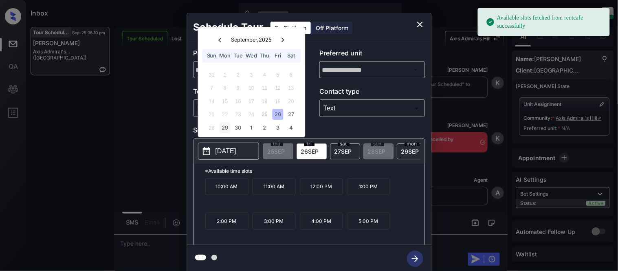
click at [228, 127] on div "29" at bounding box center [225, 127] width 11 height 11
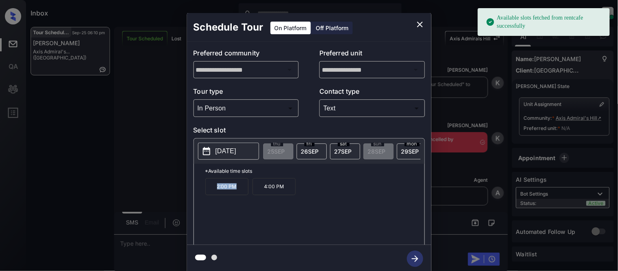
drag, startPoint x: 211, startPoint y: 190, endPoint x: 250, endPoint y: 194, distance: 38.9
click at [250, 194] on div "2:00 PM 4:00 PM" at bounding box center [314, 210] width 219 height 65
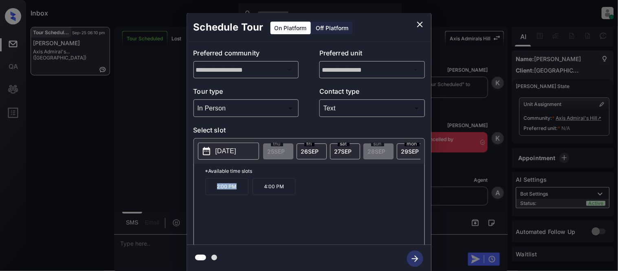
copy p "2:00 PM"
click at [150, 245] on div "**********" at bounding box center [309, 143] width 618 height 286
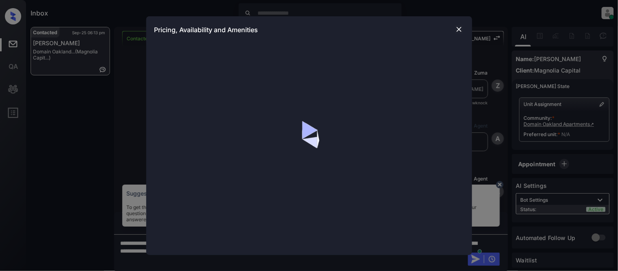
scroll to position [759, 0]
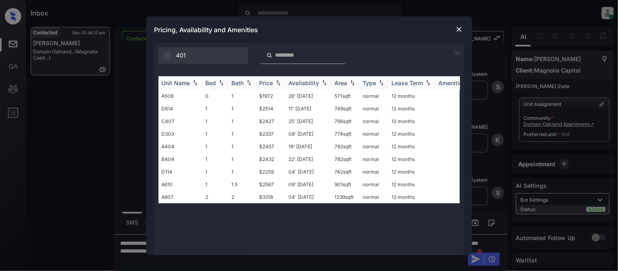
click at [457, 51] on img at bounding box center [457, 53] width 10 height 10
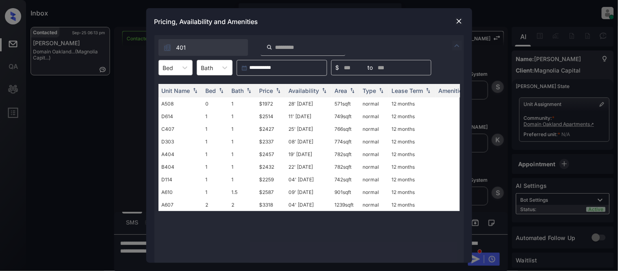
click at [176, 66] on div "Bed" at bounding box center [168, 68] width 19 height 12
click at [176, 88] on div "0" at bounding box center [175, 87] width 34 height 15
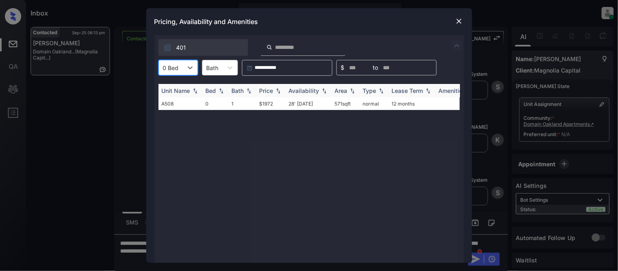
click at [264, 91] on div "Price" at bounding box center [266, 90] width 14 height 7
click at [264, 104] on td "$1972" at bounding box center [270, 103] width 29 height 13
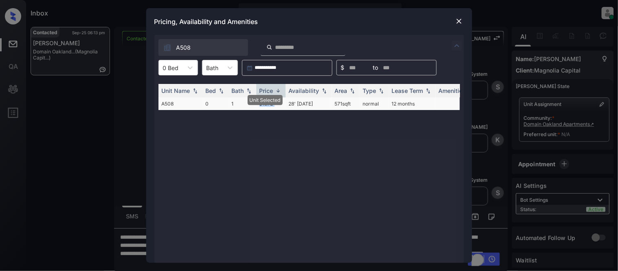
click at [264, 104] on td "$1972" at bounding box center [270, 103] width 29 height 13
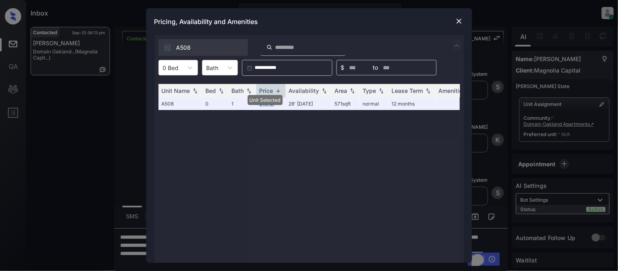
click at [461, 18] on img at bounding box center [459, 21] width 8 height 8
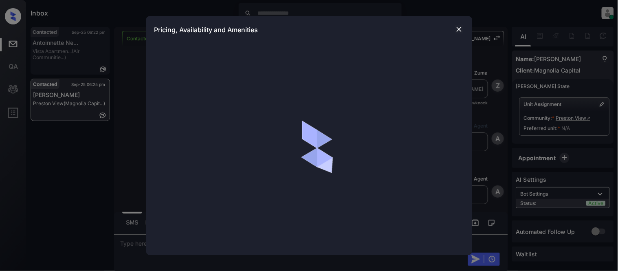
scroll to position [181, 0]
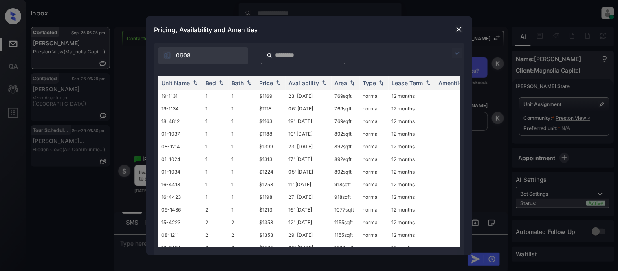
click at [299, 59] on div at bounding box center [303, 55] width 85 height 17
click at [299, 61] on div at bounding box center [303, 55] width 85 height 17
click at [299, 56] on input "search" at bounding box center [308, 55] width 67 height 7
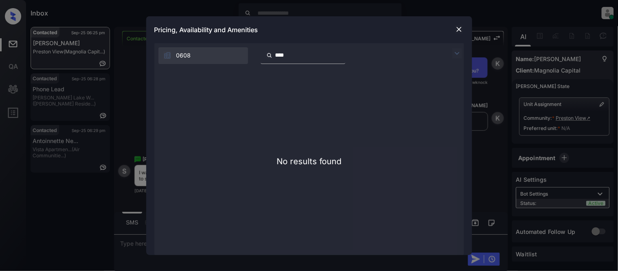
type input "****"
click at [141, 64] on div "**********" at bounding box center [309, 135] width 618 height 271
click at [458, 31] on img at bounding box center [459, 29] width 8 height 8
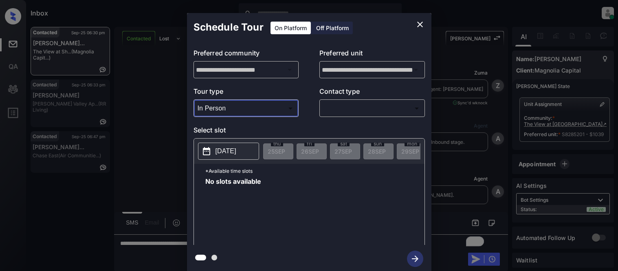
click at [332, 110] on div at bounding box center [309, 135] width 618 height 271
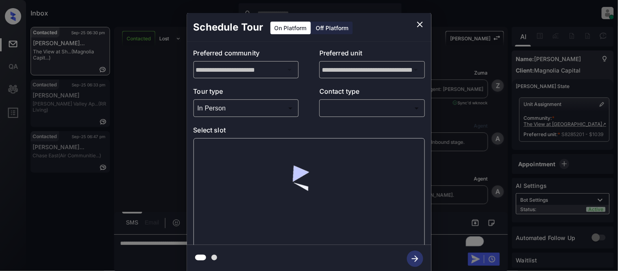
click at [332, 112] on body "Inbox Kristina Cataag Online Set yourself offline Set yourself on break Profile…" at bounding box center [309, 135] width 618 height 271
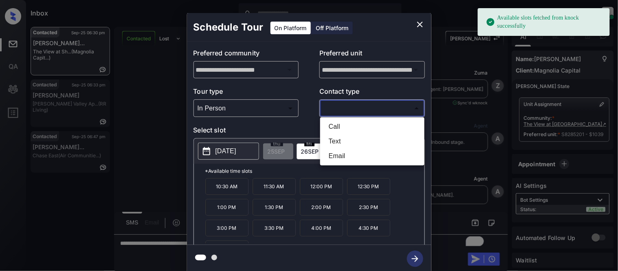
scroll to position [621, 0]
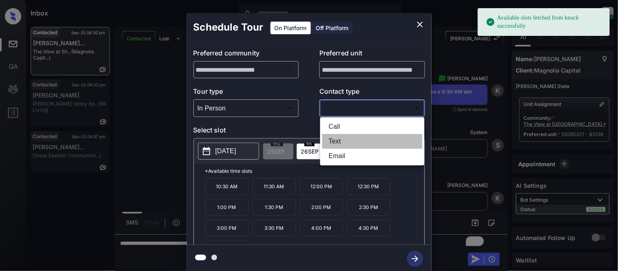
click at [332, 139] on li "Text" at bounding box center [372, 141] width 100 height 15
type input "****"
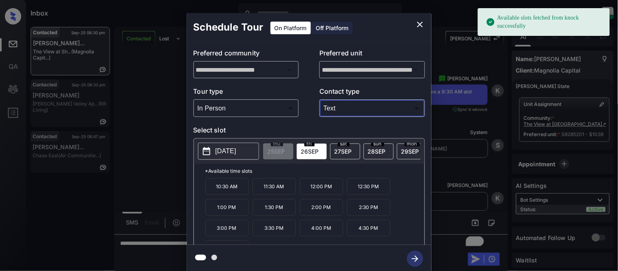
click at [340, 149] on span "27 SEP" at bounding box center [343, 151] width 18 height 7
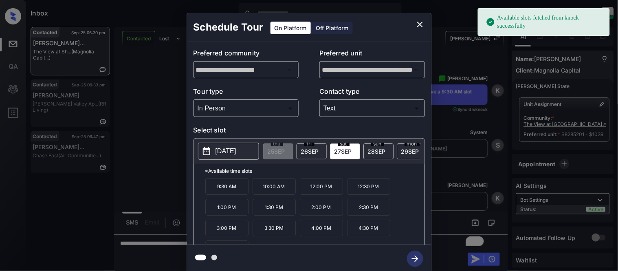
click at [234, 193] on p "9:30 AM" at bounding box center [226, 186] width 43 height 17
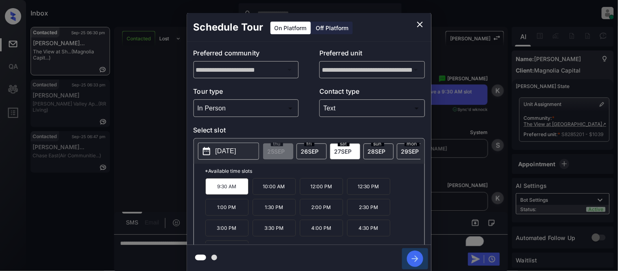
click at [414, 261] on icon "button" at bounding box center [415, 259] width 16 height 16
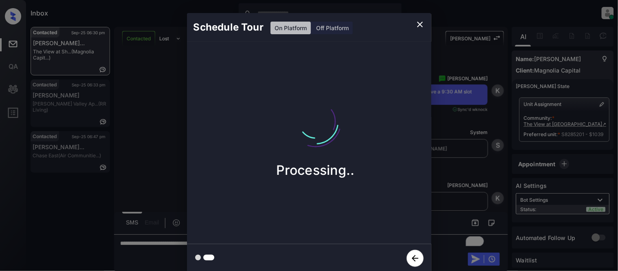
click at [456, 184] on div "Schedule Tour On Platform Off Platform Processing.." at bounding box center [309, 143] width 618 height 286
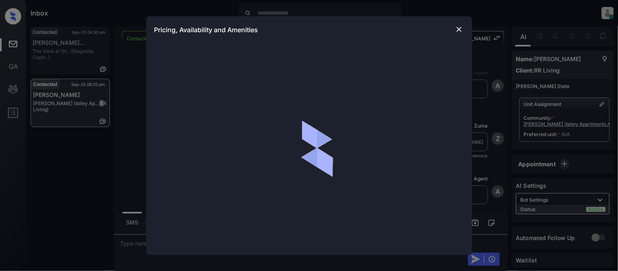
scroll to position [385, 0]
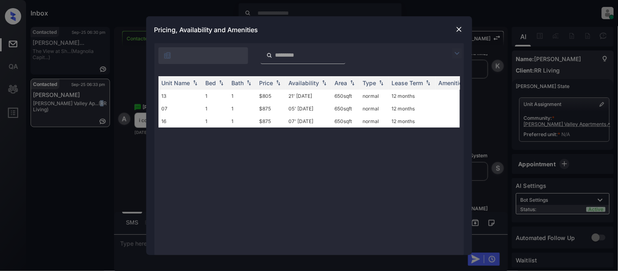
click at [460, 29] on img at bounding box center [459, 29] width 8 height 8
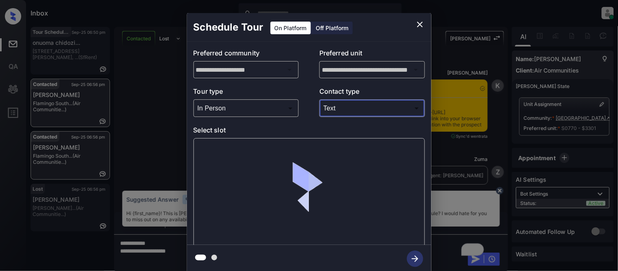
scroll to position [644, 0]
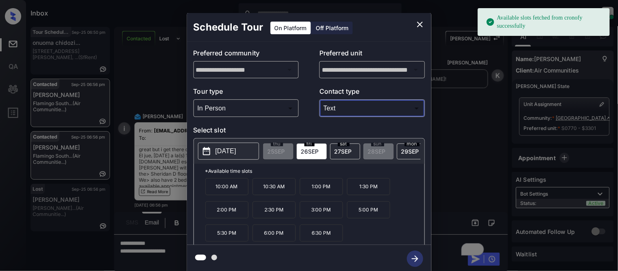
click at [223, 152] on p "[DATE]" at bounding box center [225, 151] width 21 height 10
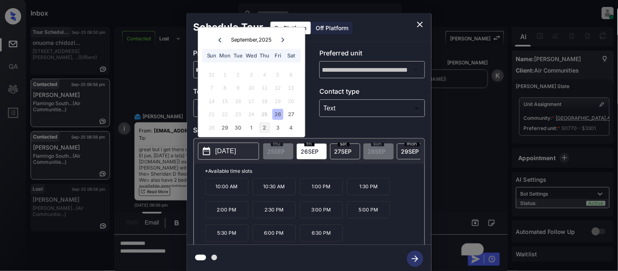
click at [261, 126] on div "2" at bounding box center [264, 127] width 11 height 11
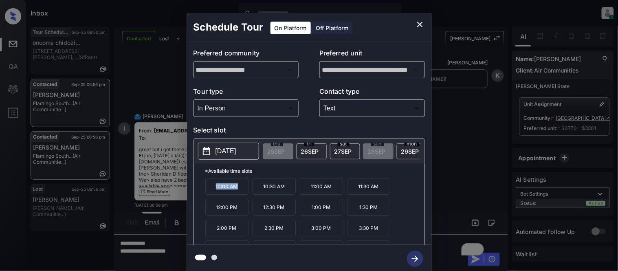
drag, startPoint x: 215, startPoint y: 193, endPoint x: 247, endPoint y: 194, distance: 32.2
click at [247, 194] on p "10:00 AM" at bounding box center [226, 186] width 43 height 17
copy p "10:00 AM"
click at [178, 196] on div "**********" at bounding box center [309, 143] width 618 height 286
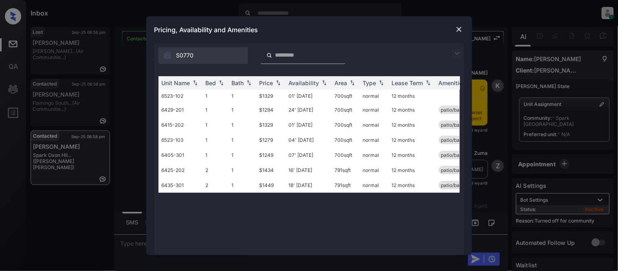
scroll to position [575, 0]
click at [455, 52] on img at bounding box center [457, 53] width 10 height 10
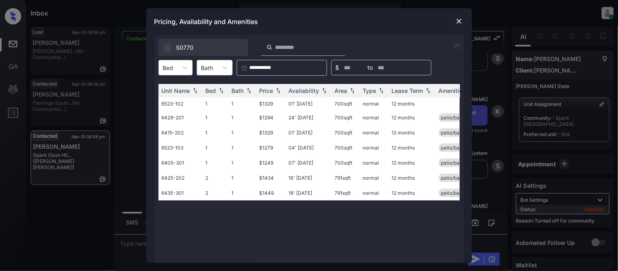
click at [174, 61] on div "Bed" at bounding box center [175, 67] width 34 height 15
click at [171, 85] on div "1" at bounding box center [175, 87] width 34 height 15
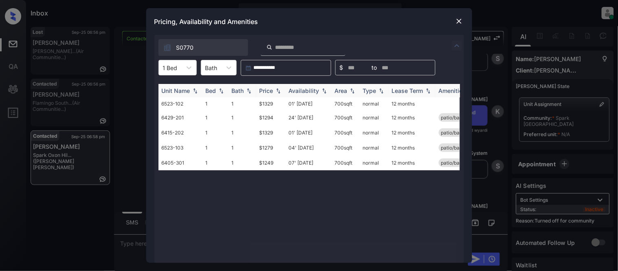
click at [267, 88] on div "Price" at bounding box center [266, 90] width 14 height 7
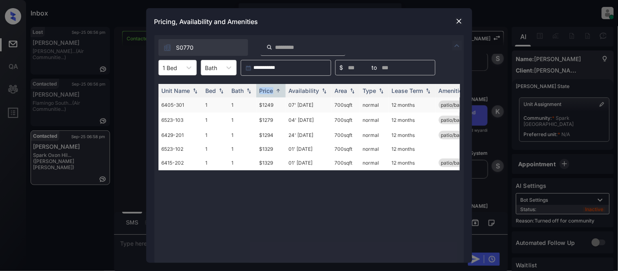
click at [267, 106] on td "$1249" at bounding box center [270, 104] width 29 height 15
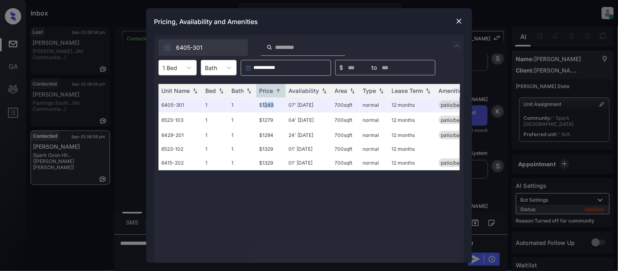
click at [458, 23] on img at bounding box center [459, 21] width 8 height 8
